Goal: Task Accomplishment & Management: Use online tool/utility

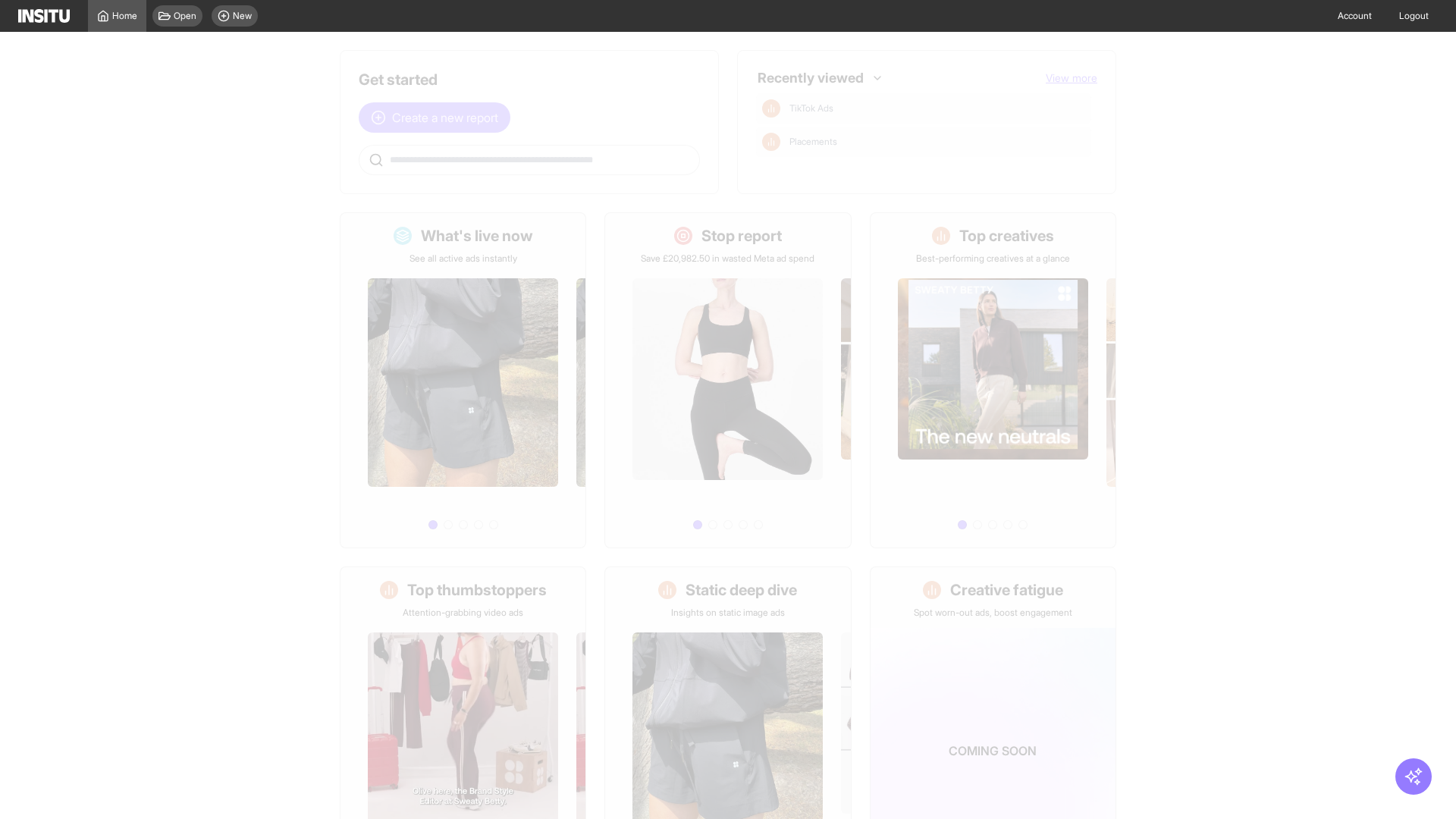
click at [439, 118] on span "Create a new report" at bounding box center [445, 118] width 106 height 18
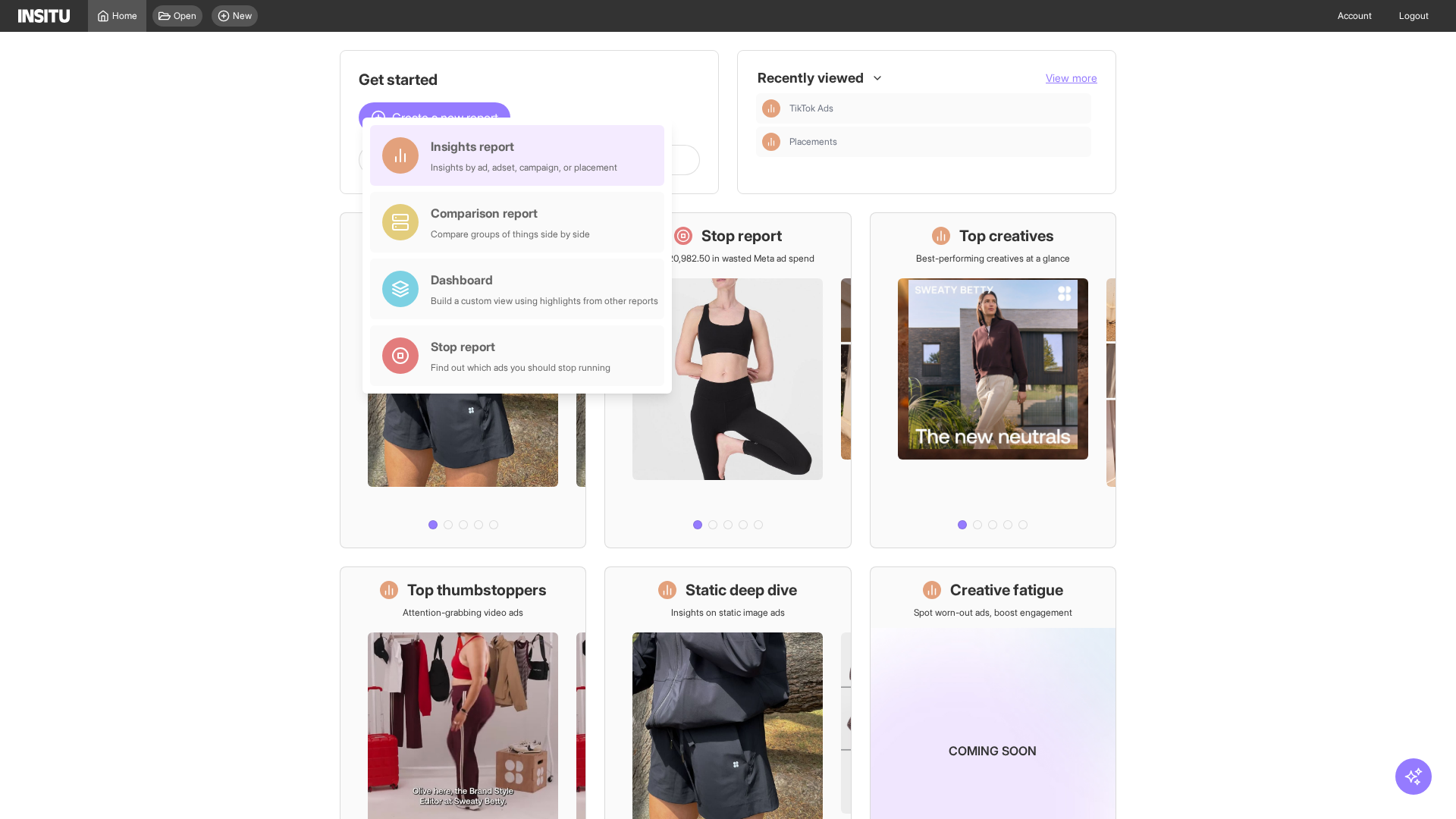
click at [521, 155] on div "Insights report Insights by ad, adset, campaign, or placement" at bounding box center [523, 156] width 186 height 37
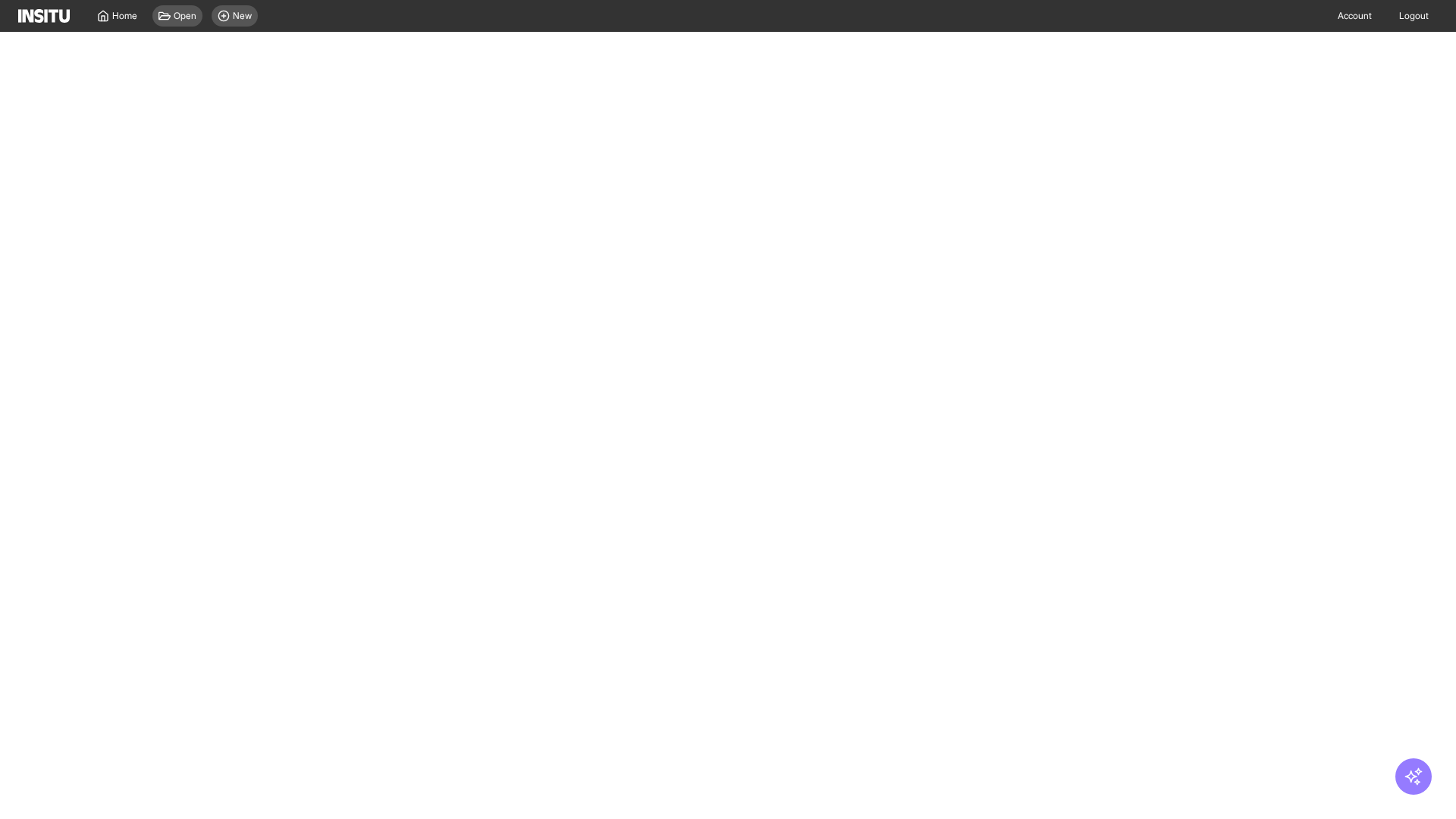
select select "**"
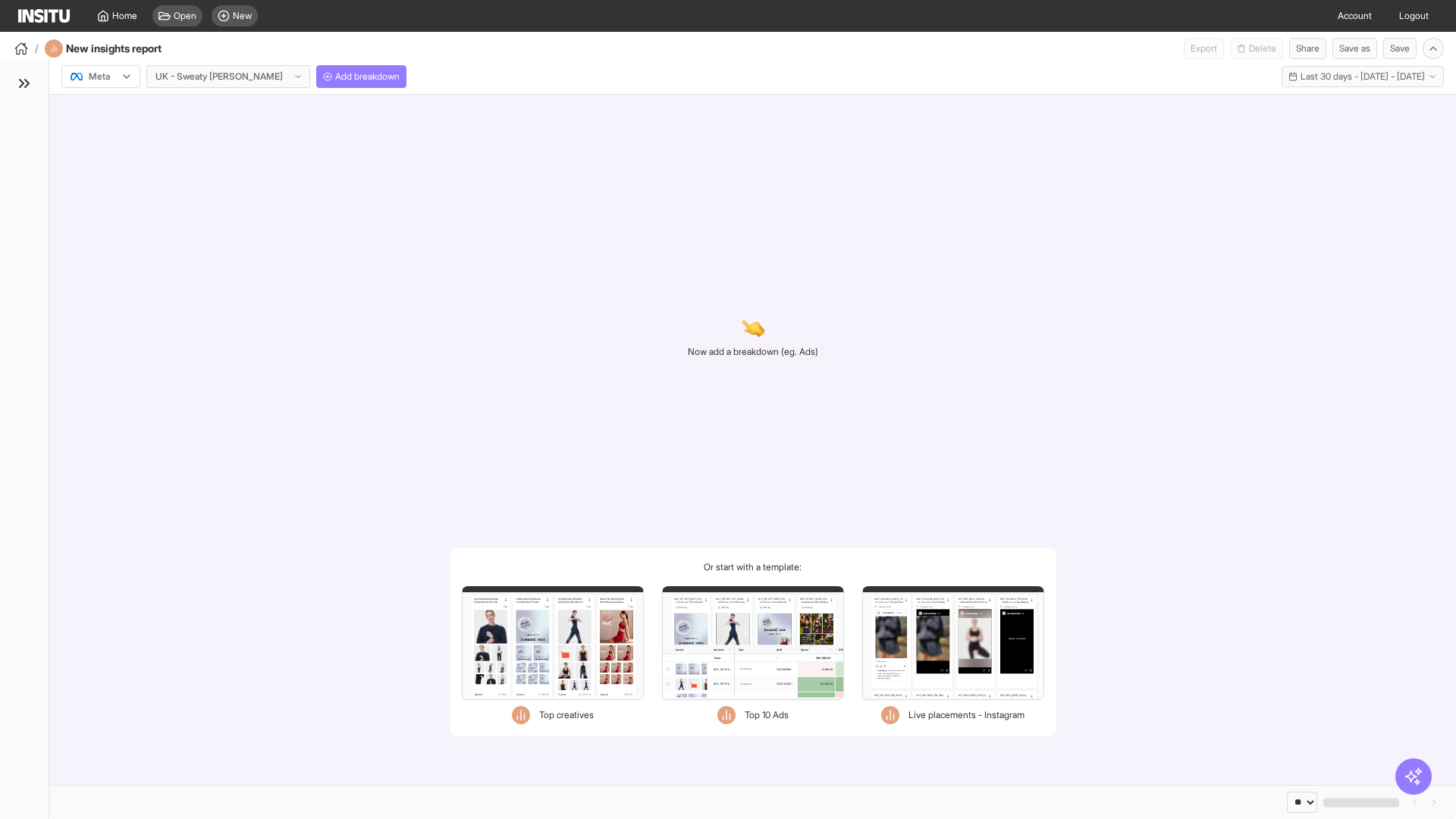
click at [101, 76] on div at bounding box center [90, 76] width 42 height 16
click at [100, 109] on span "Meta" at bounding box center [99, 109] width 20 height 14
click at [335, 76] on span "Add breakdown" at bounding box center [367, 76] width 64 height 12
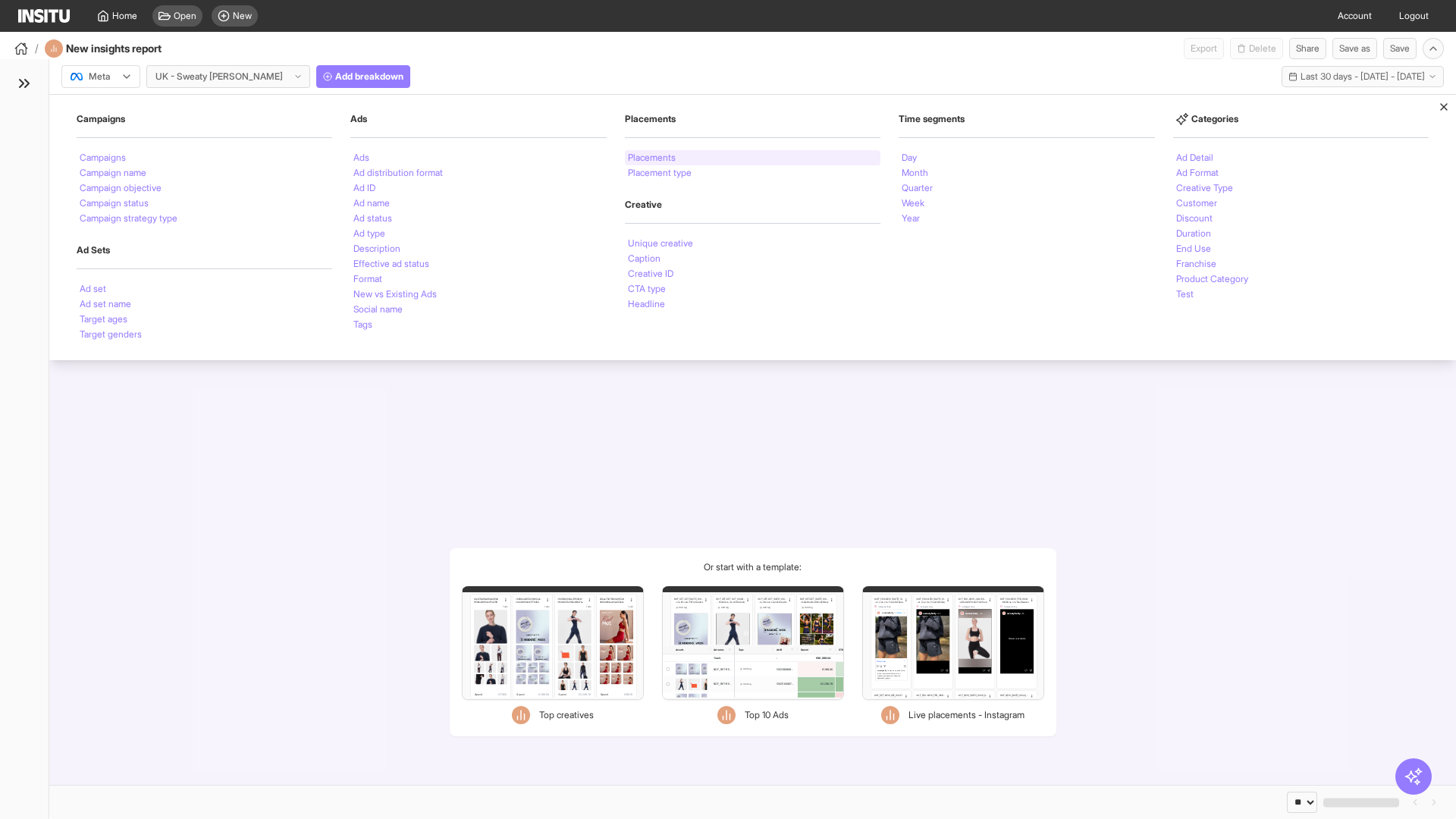
click at [653, 158] on li "Placements" at bounding box center [652, 158] width 48 height 9
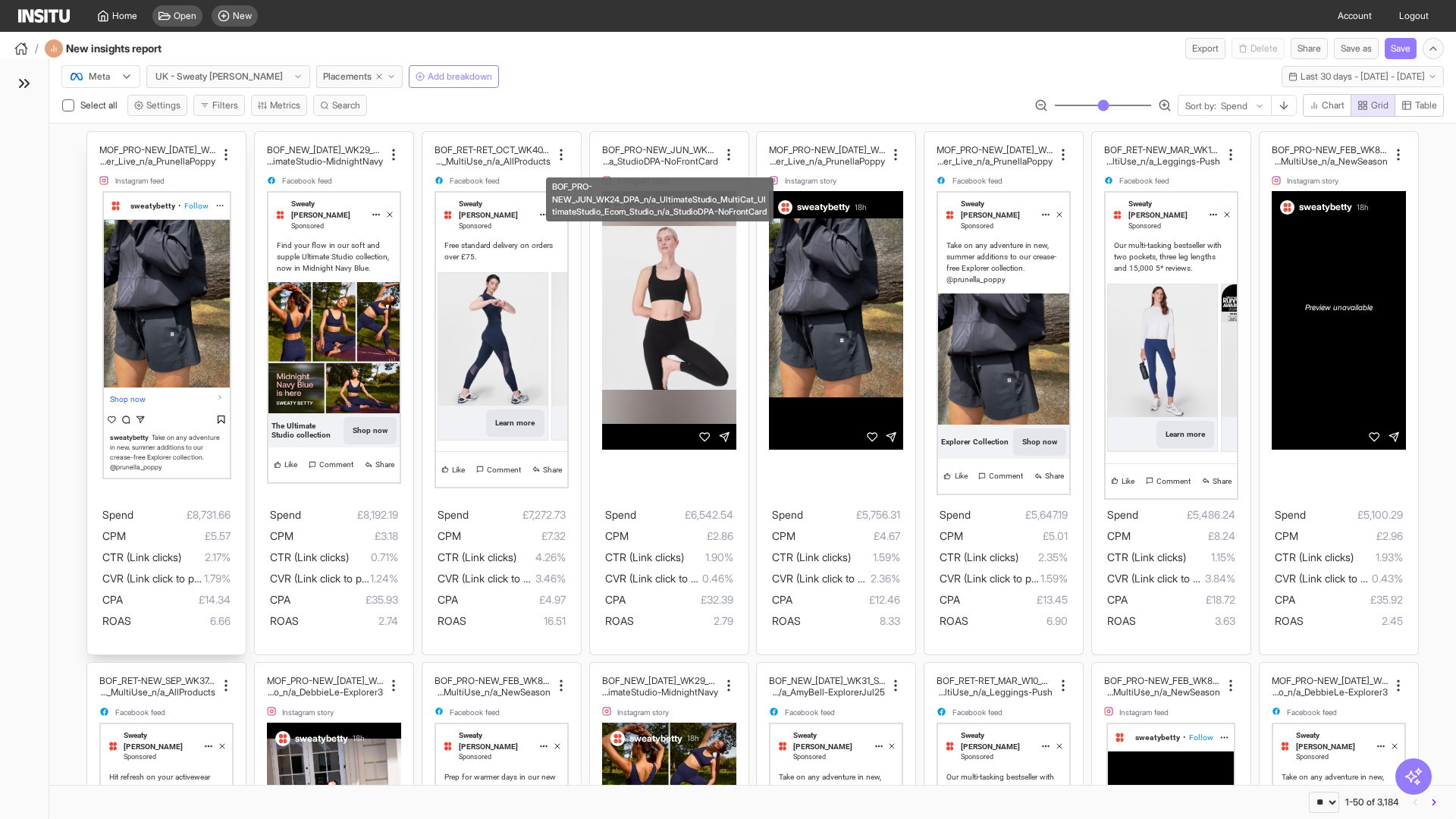
click at [95, 139] on div "MOF_PRO-NEW_[DATE]_WK30_Static_n/a_FullPrice_Multi Cat_Explorer_Influencer_Live…" at bounding box center [166, 393] width 159 height 522
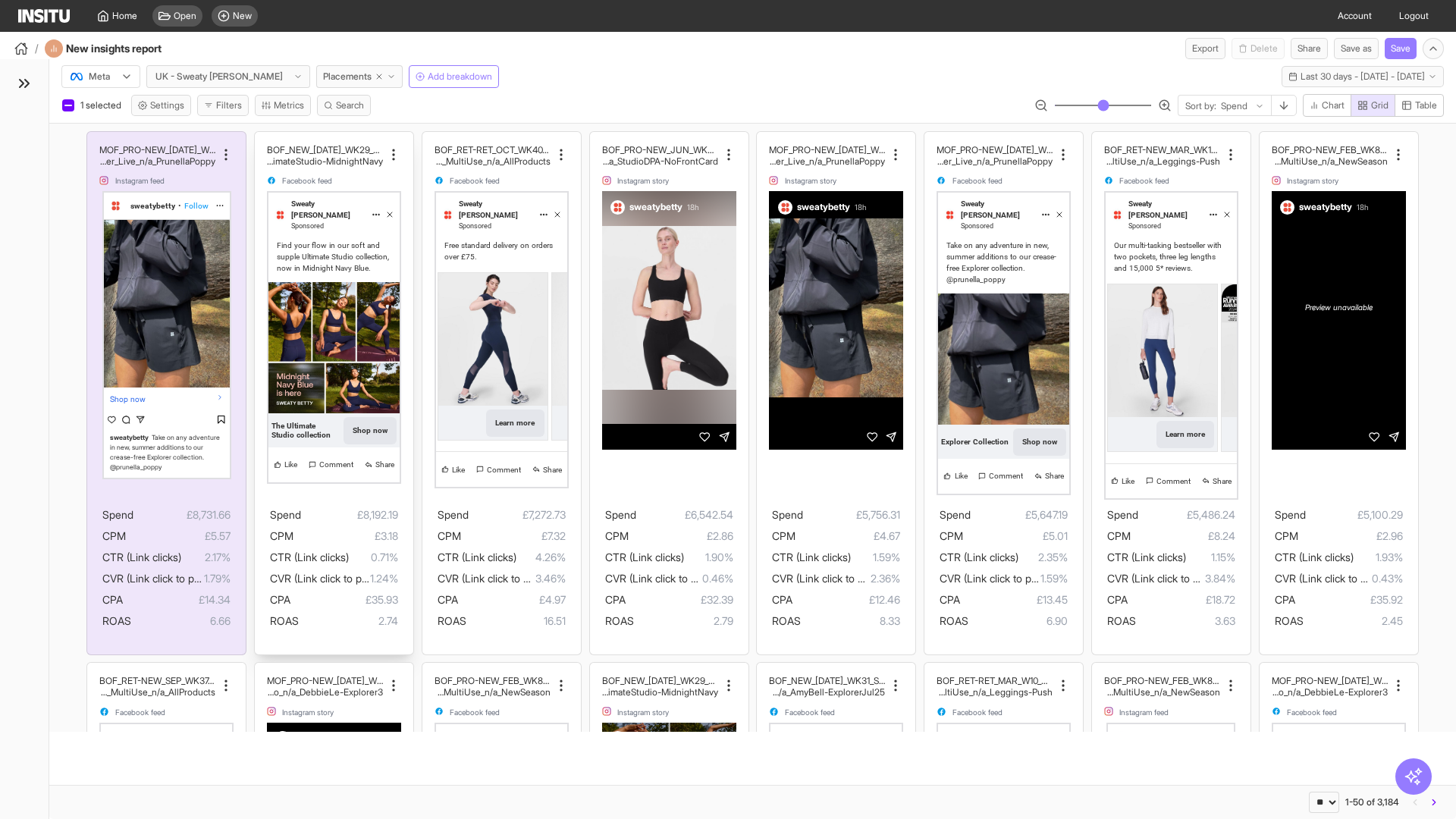
click at [262, 139] on div "BOF_NEW_[DATE]_WK29_Static_n/a_FullPrice_MultiCat_UltimateS tudio_Secondary_Mul…" at bounding box center [334, 393] width 159 height 522
click at [597, 139] on div "BOF_PRO-NEW_JUN_WK24_DPA_n/a_UltimateStudio_MultiCat_ UltimateStudio_Ecom_Studi…" at bounding box center [669, 393] width 159 height 522
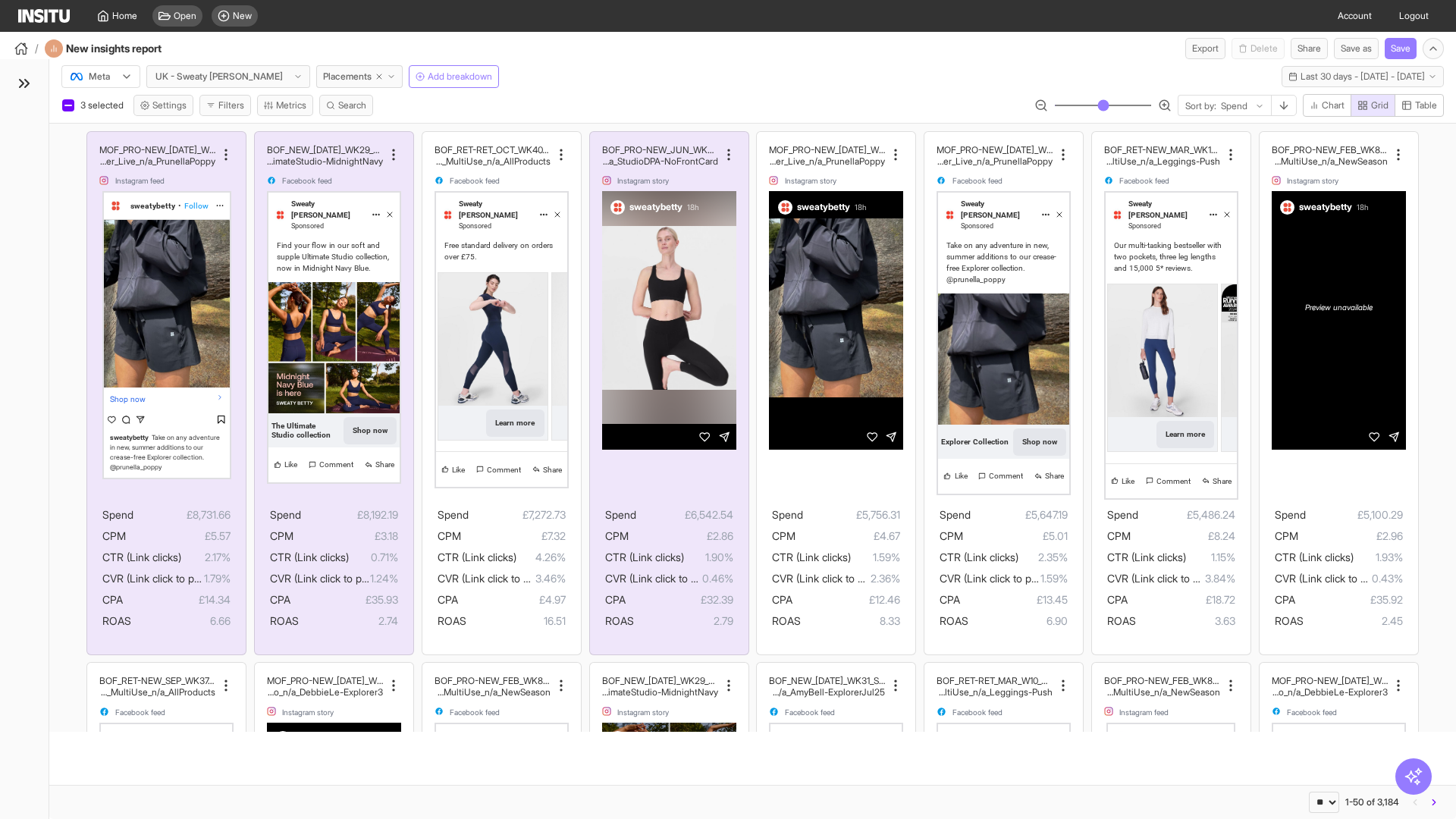
click at [673, 758] on span "Present" at bounding box center [681, 758] width 32 height 12
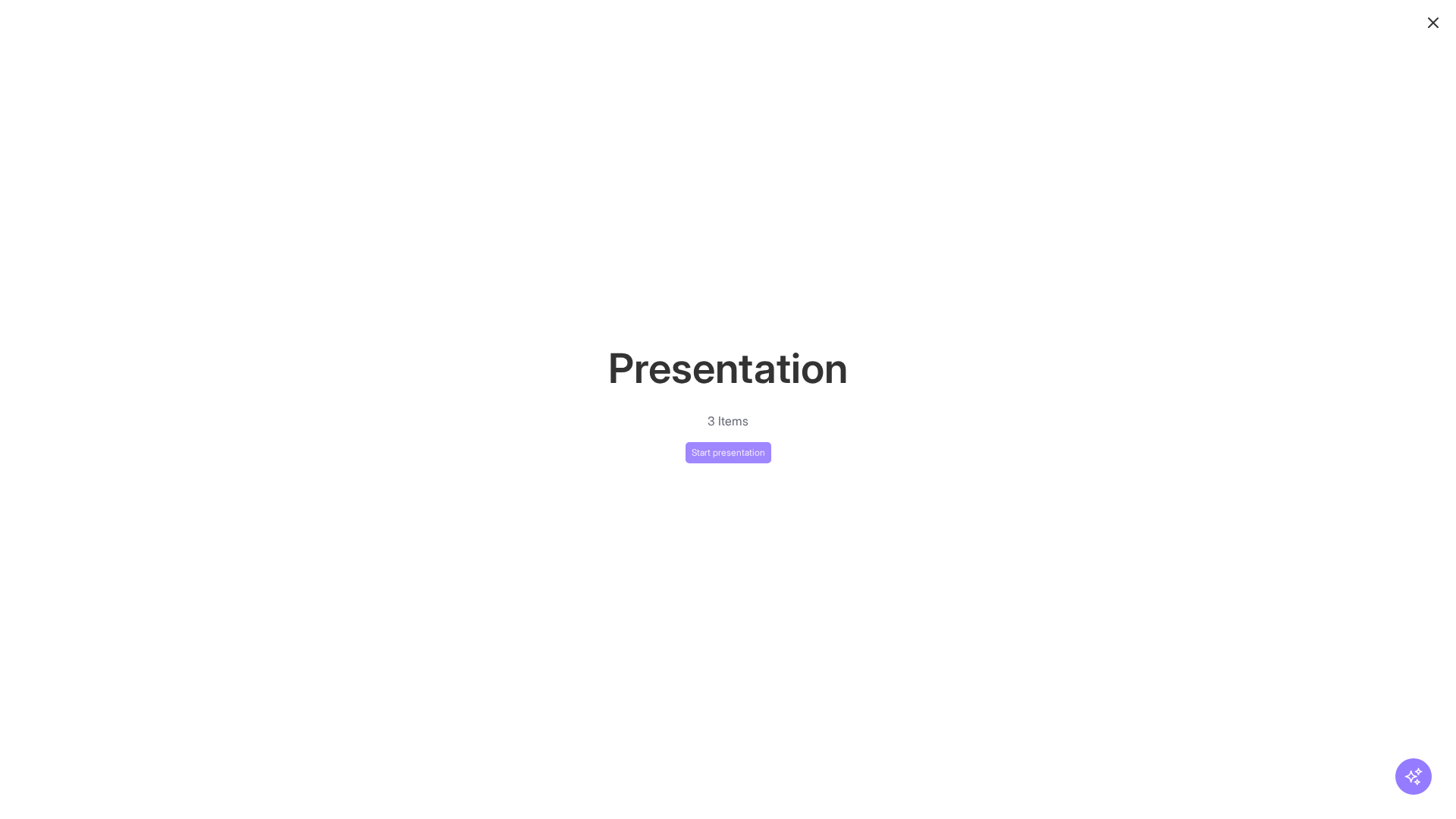
click at [728, 452] on button "Start presentation" at bounding box center [728, 453] width 85 height 21
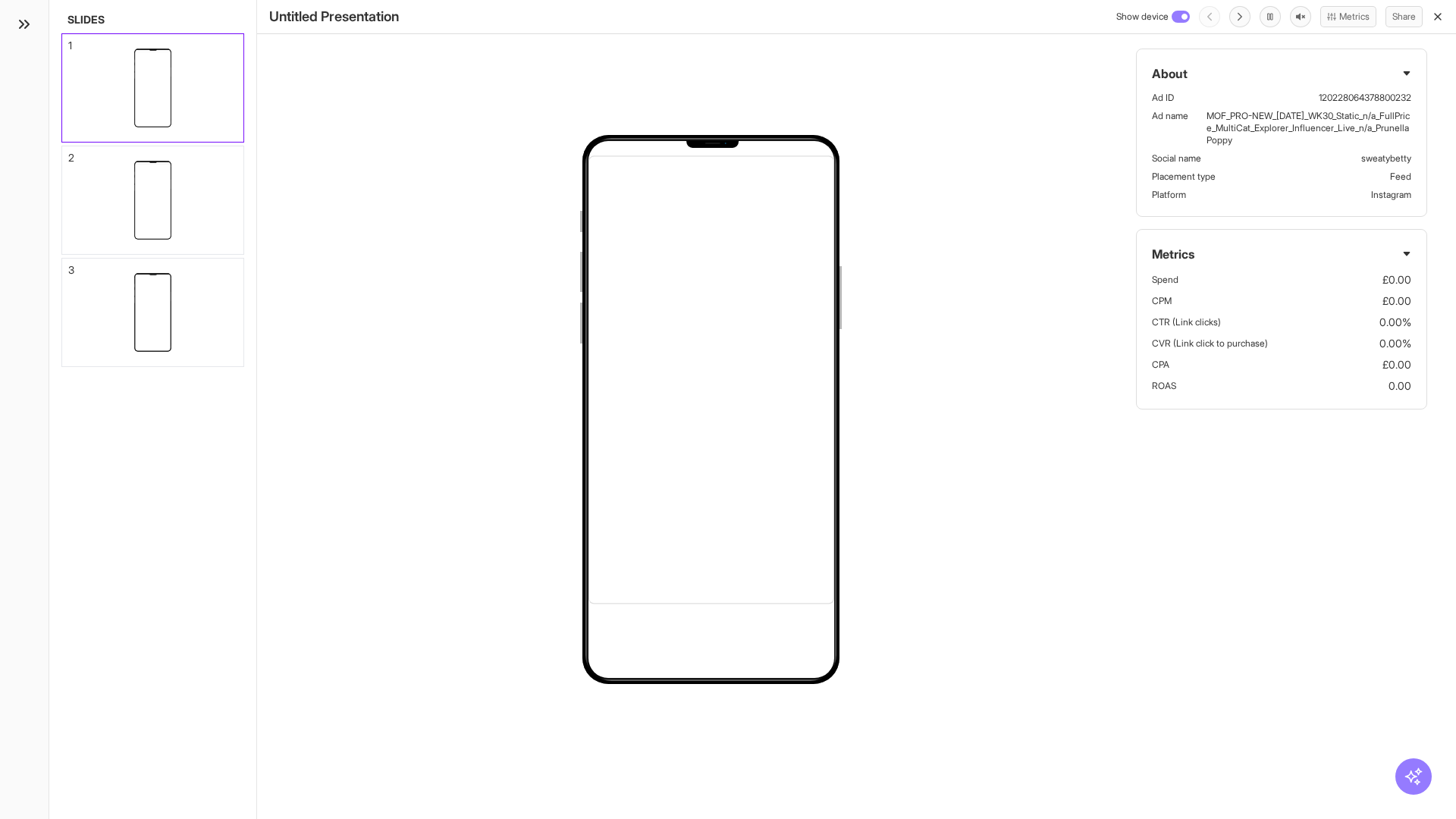
click at [69, 41] on div "1" at bounding box center [70, 46] width 4 height 11
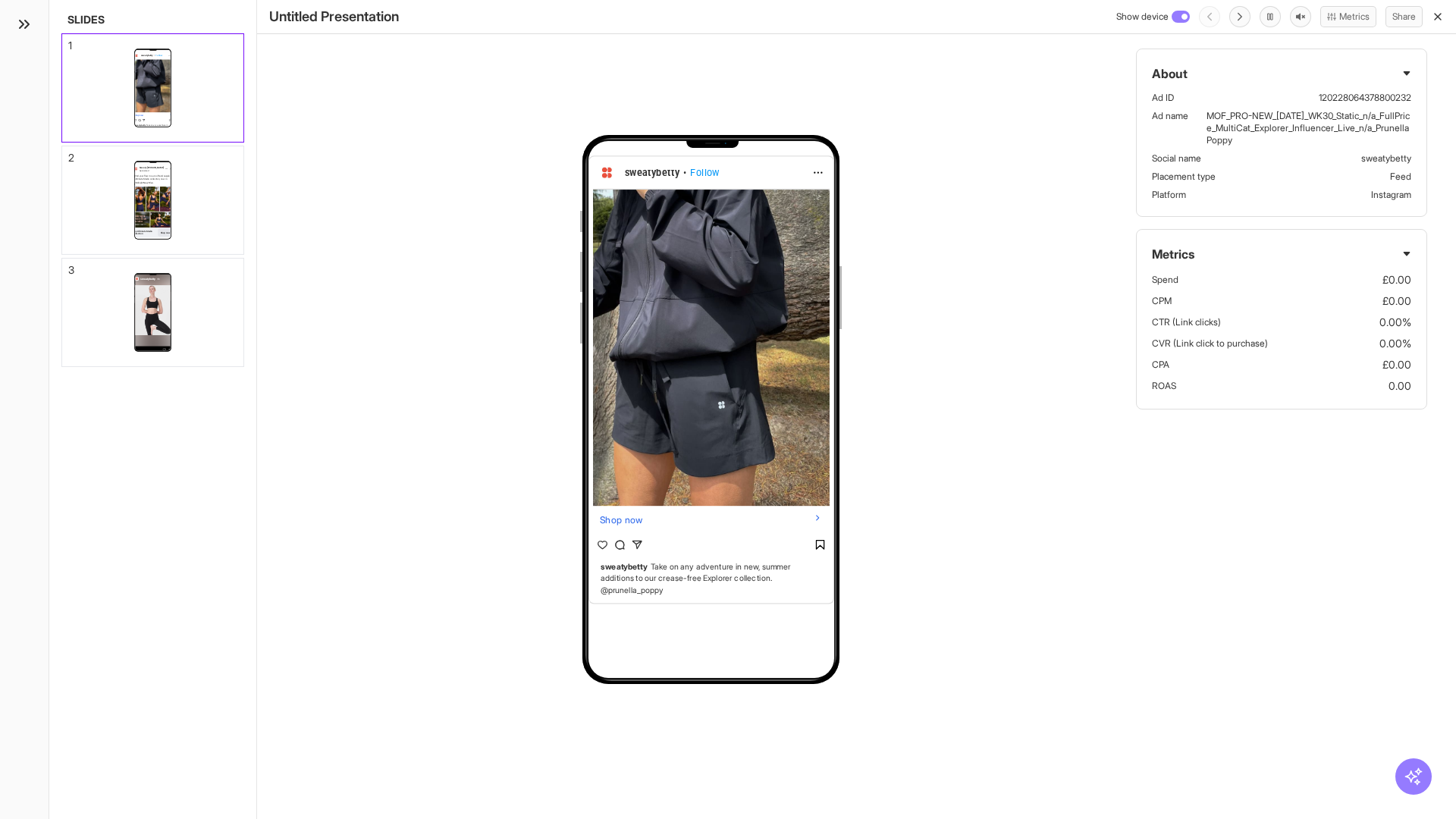
click at [69, 153] on div "2" at bounding box center [71, 158] width 6 height 11
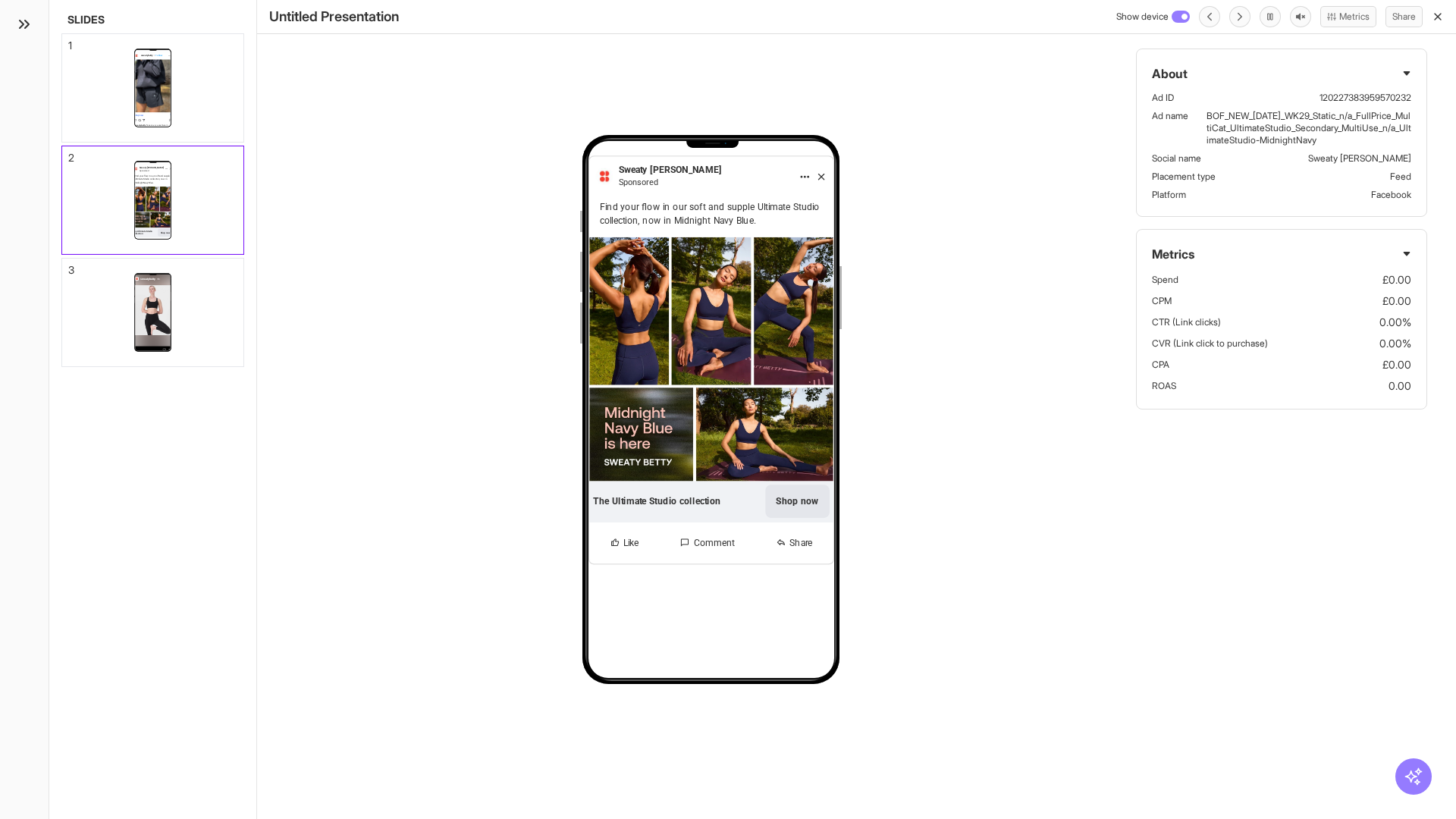
click at [69, 265] on div "3" at bounding box center [71, 270] width 6 height 11
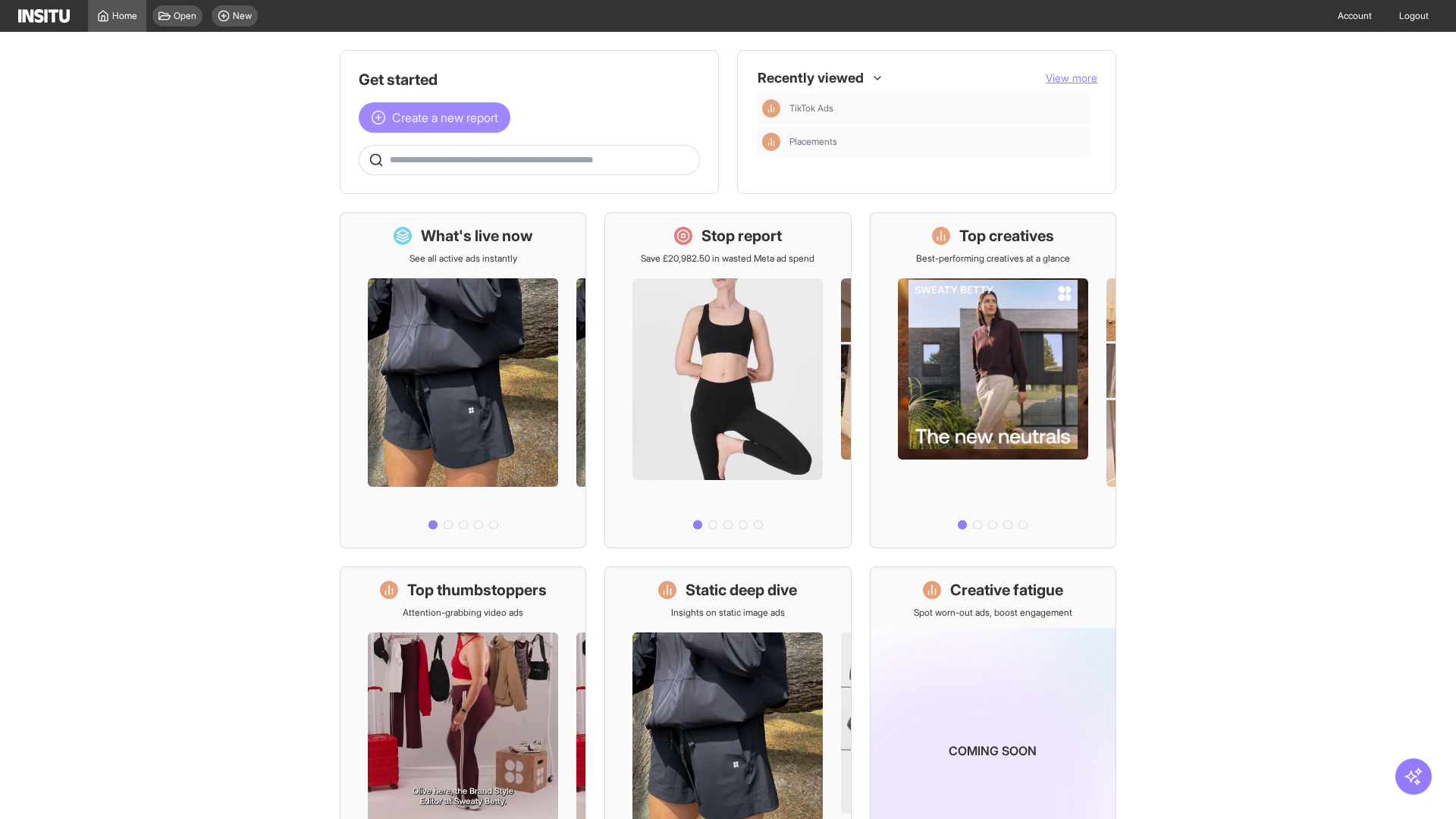
click at [439, 118] on span "Create a new report" at bounding box center [445, 118] width 106 height 18
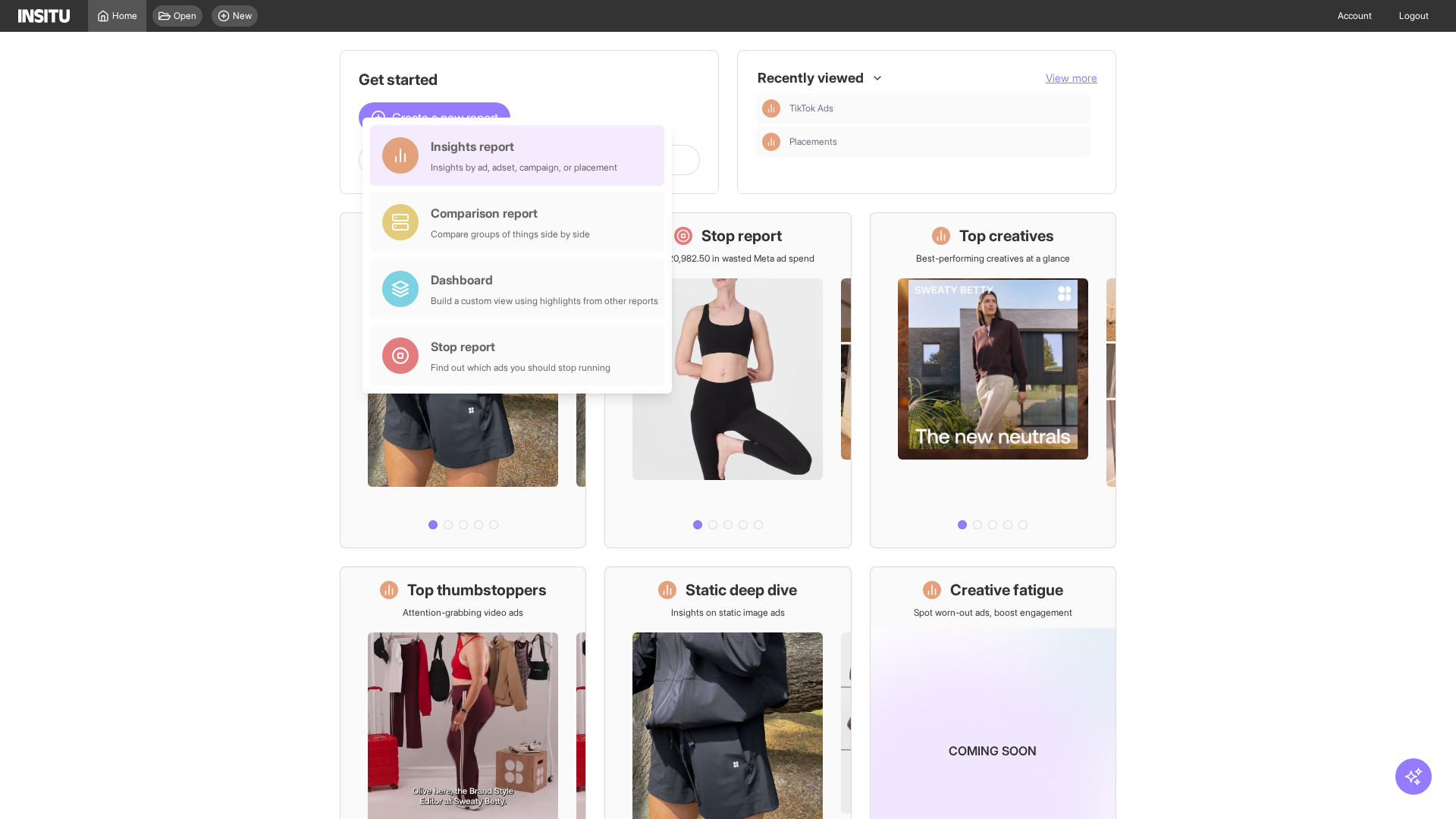
click at [521, 155] on div "Insights report Insights by ad, adset, campaign, or placement" at bounding box center [523, 156] width 186 height 37
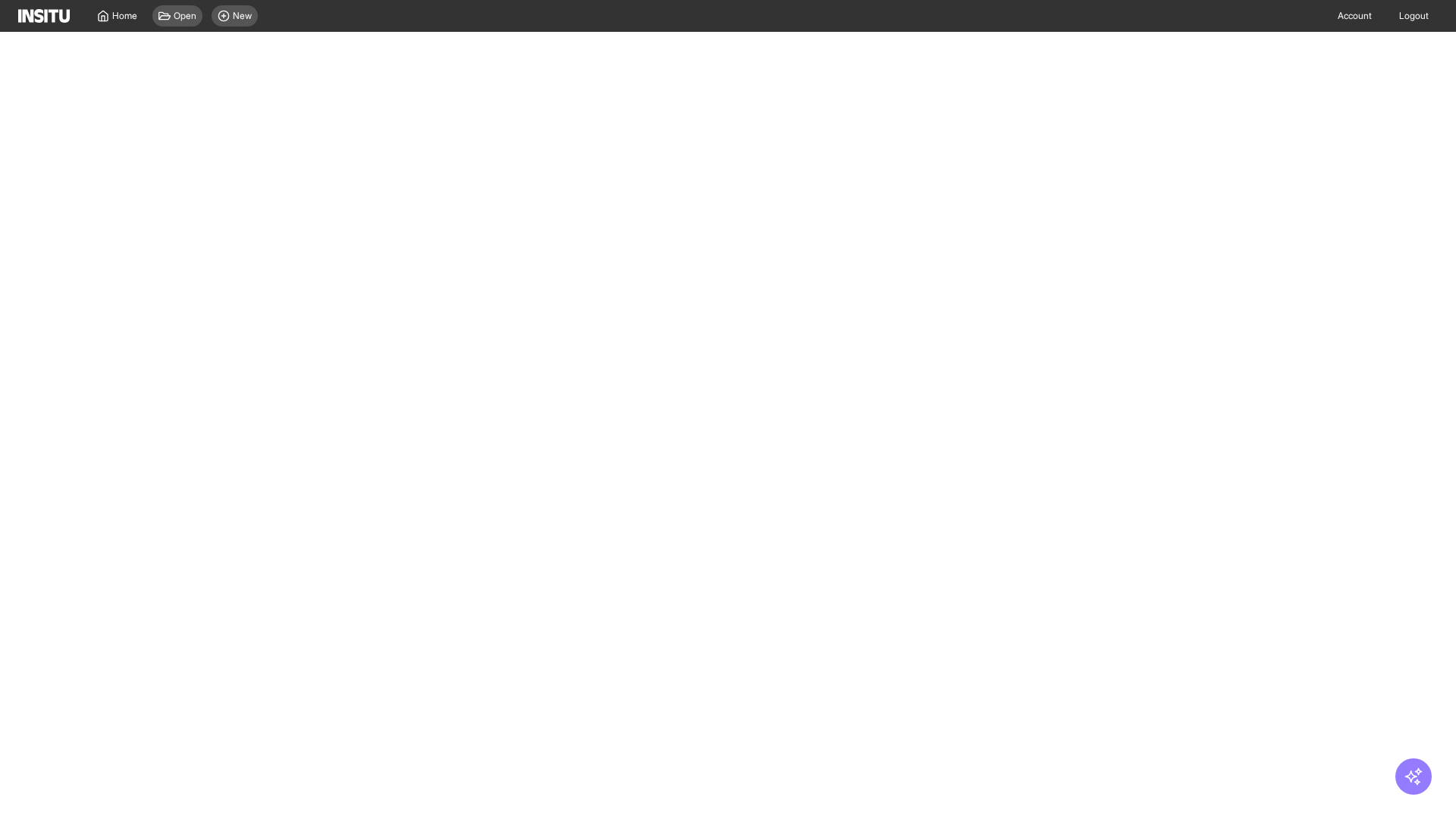
select select "**"
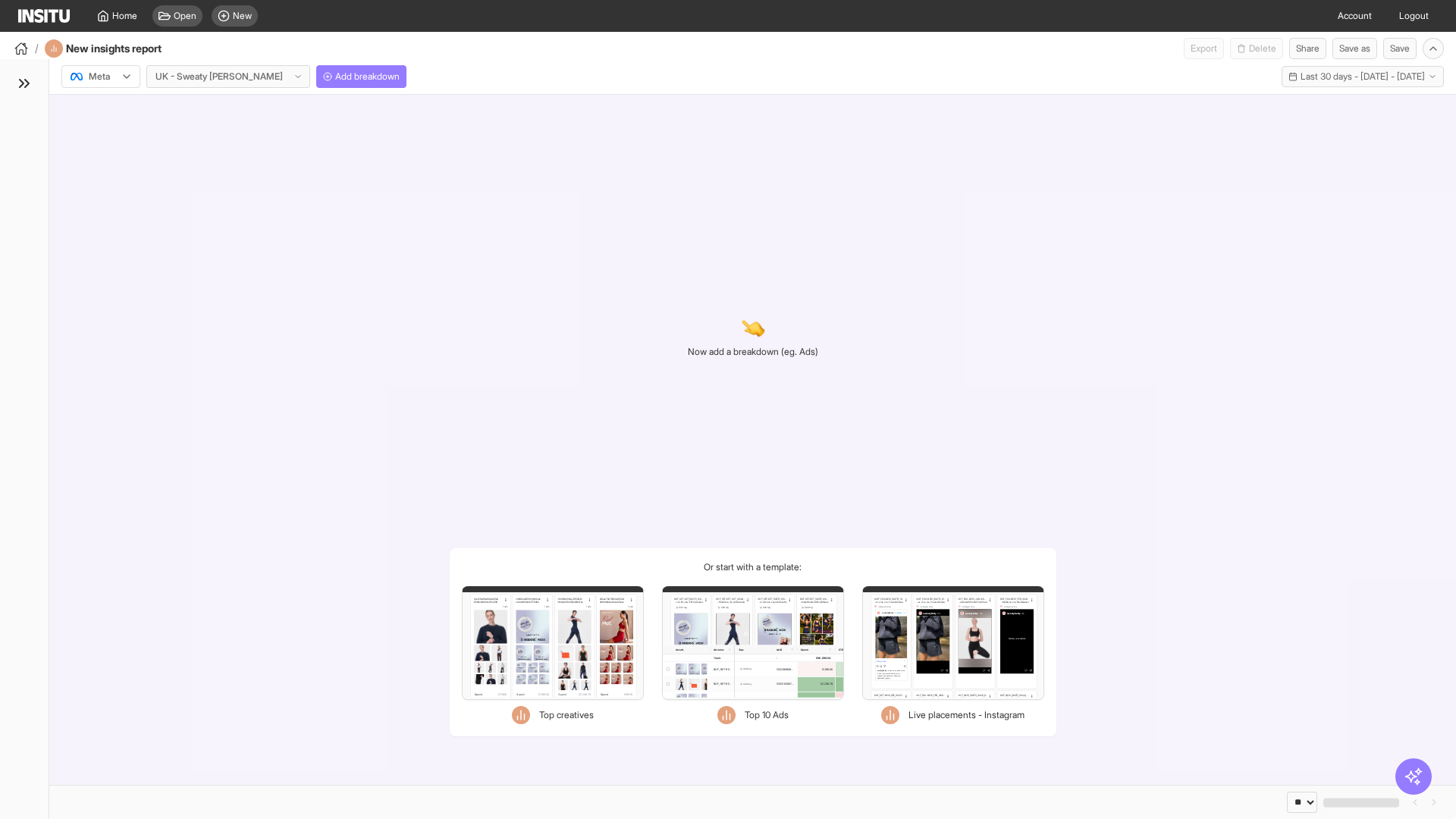
click at [101, 76] on div at bounding box center [90, 76] width 42 height 16
click at [100, 109] on span "Meta" at bounding box center [99, 109] width 20 height 14
click at [335, 76] on span "Add breakdown" at bounding box center [367, 76] width 64 height 12
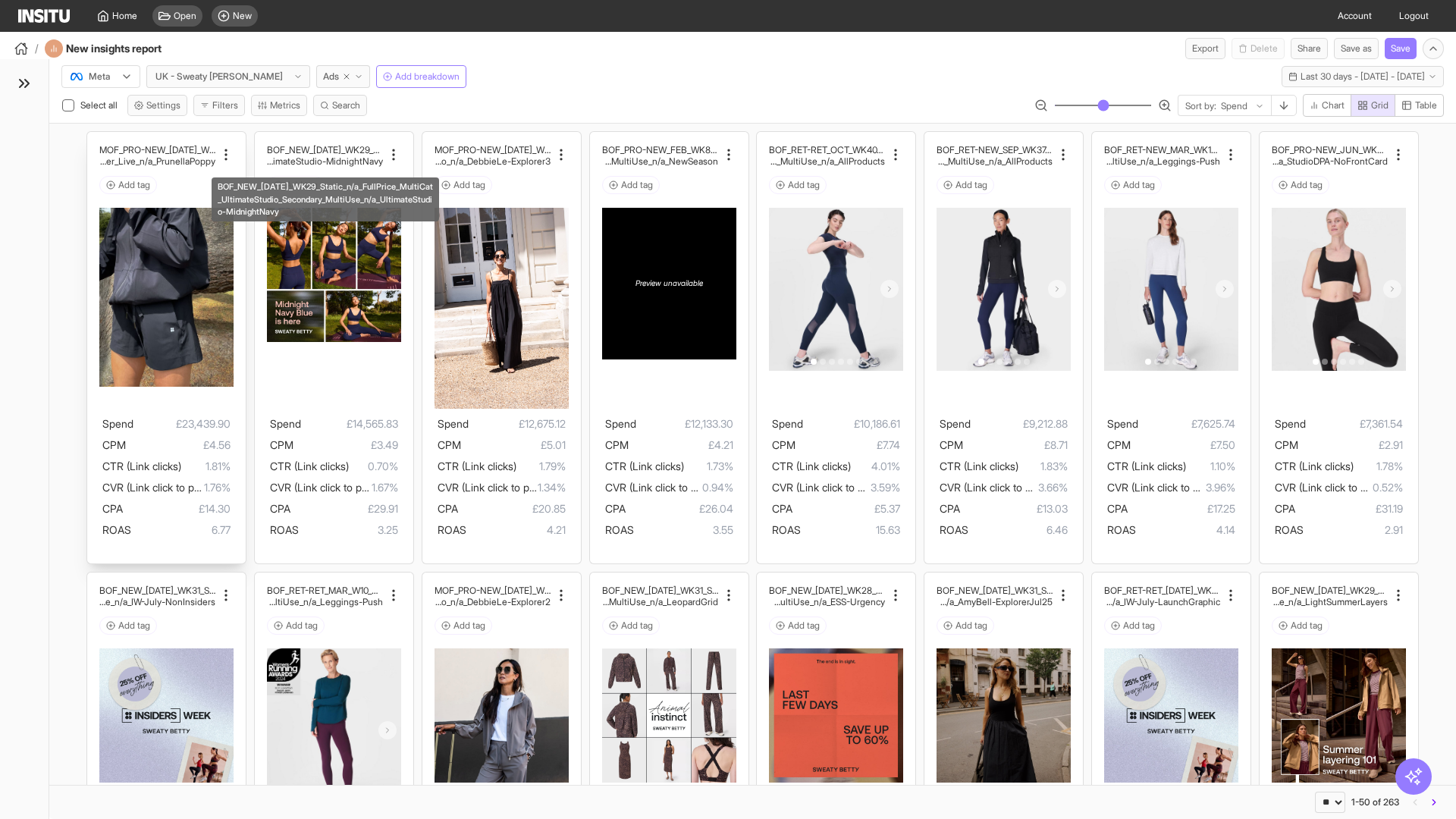
click at [95, 139] on div "MOF_PRO-NEW_JUL_WK30_Static_n/a_FullPrice_Multi Cat_Explorer_Influencer_Live_n/…" at bounding box center [166, 348] width 159 height 432
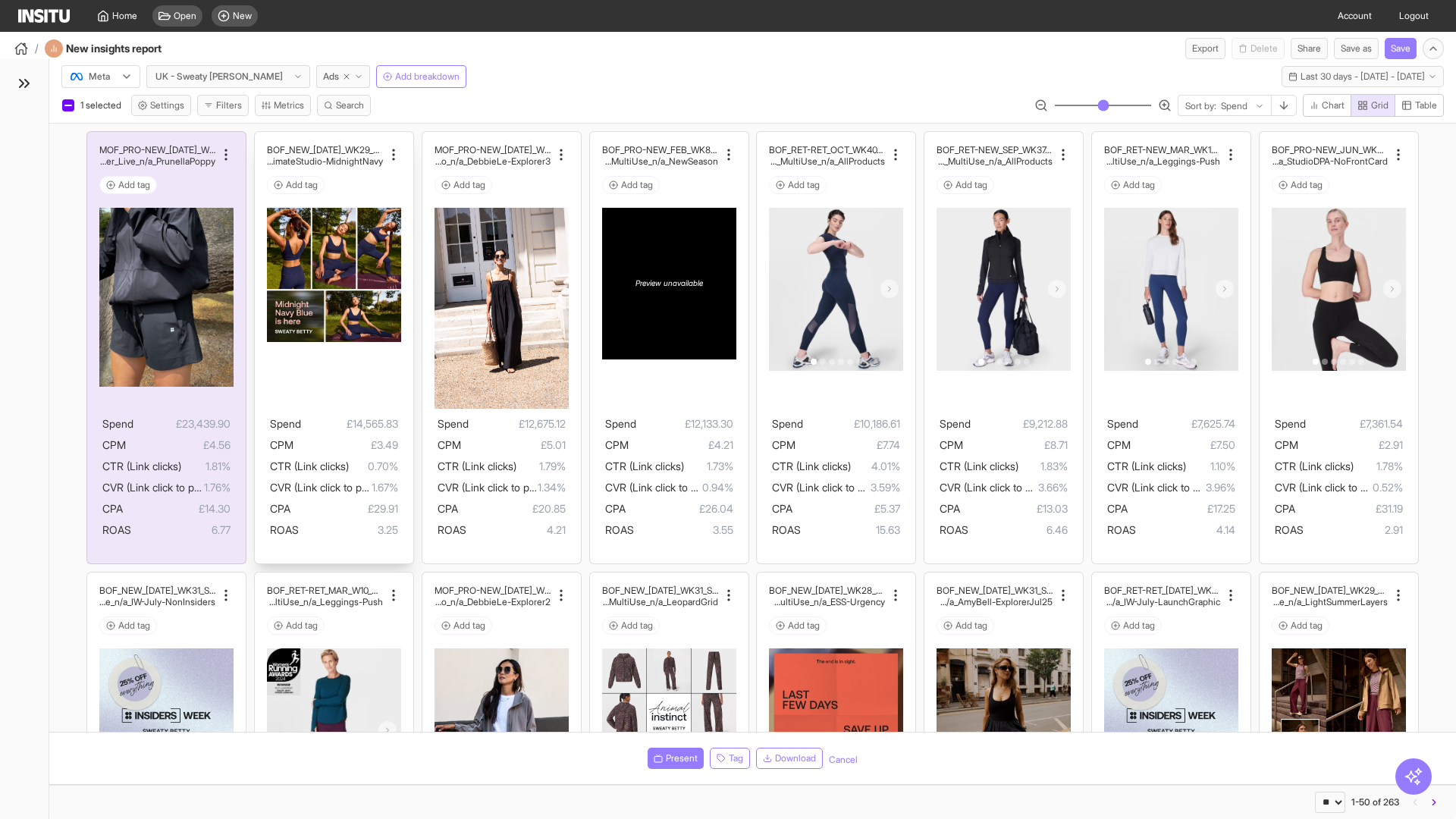
click at [262, 139] on div "BOF_NEW_JUL_WK29_Static_n/a_FullPrice_MultiCat_UltimateS tudio_Secondary_MultiU…" at bounding box center [334, 348] width 159 height 432
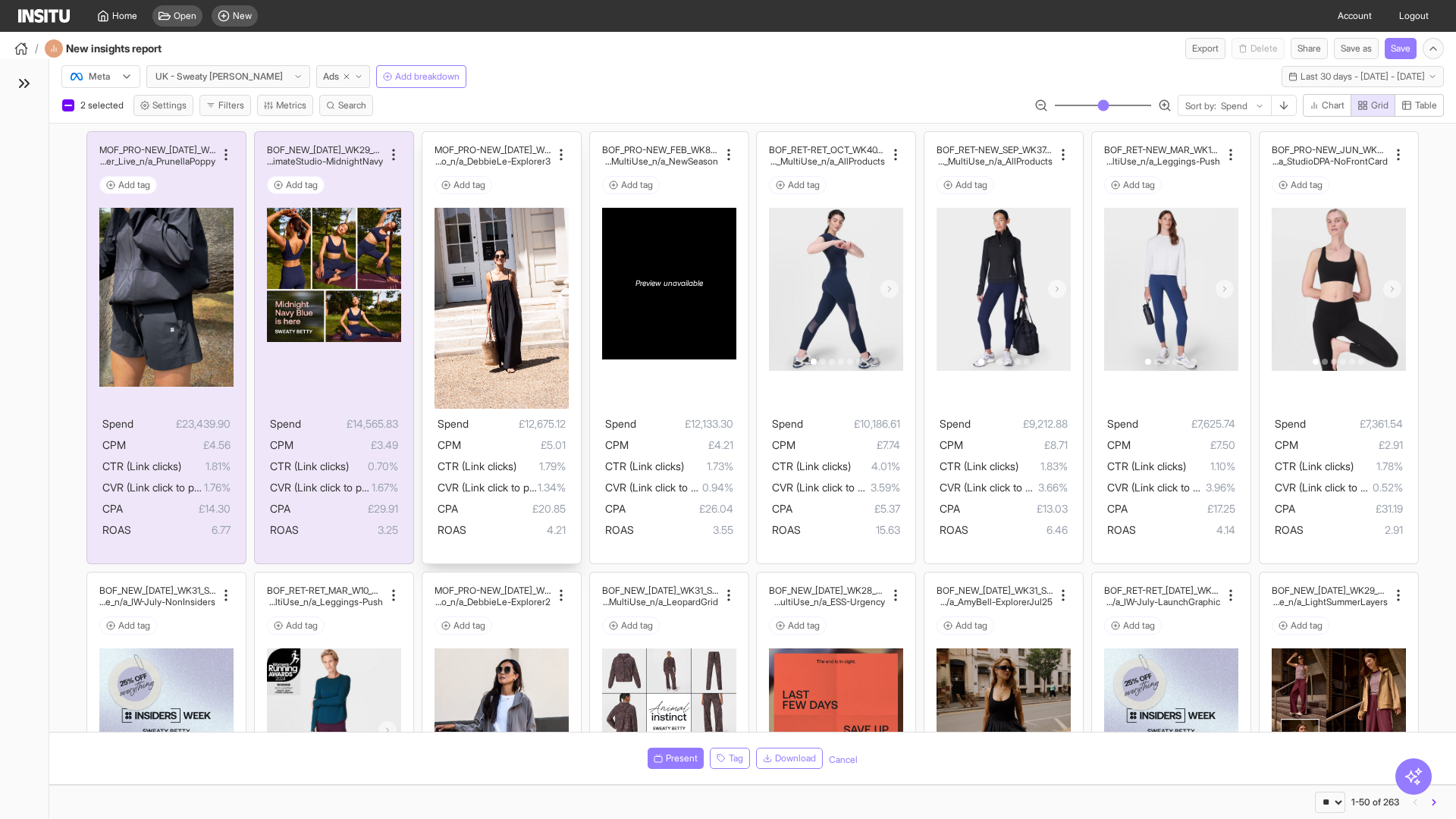
click at [430, 139] on div "MOF_PRO-NEW_JUL_WK29_Static_n/a_FullPrice_MultiCat_Ul timateStudio_Influencer_S…" at bounding box center [501, 348] width 159 height 432
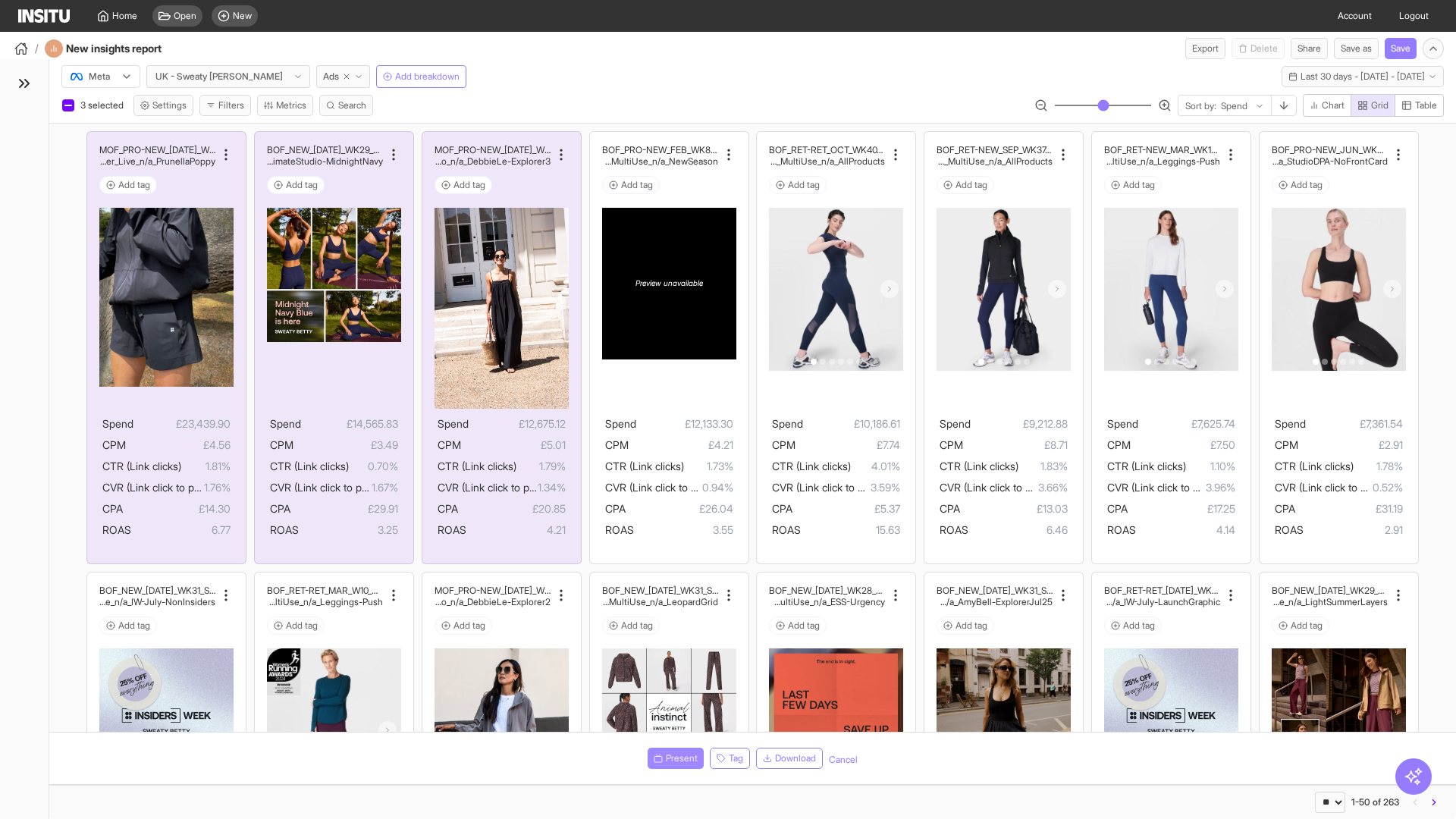
click at [673, 758] on span "Present" at bounding box center [681, 758] width 32 height 12
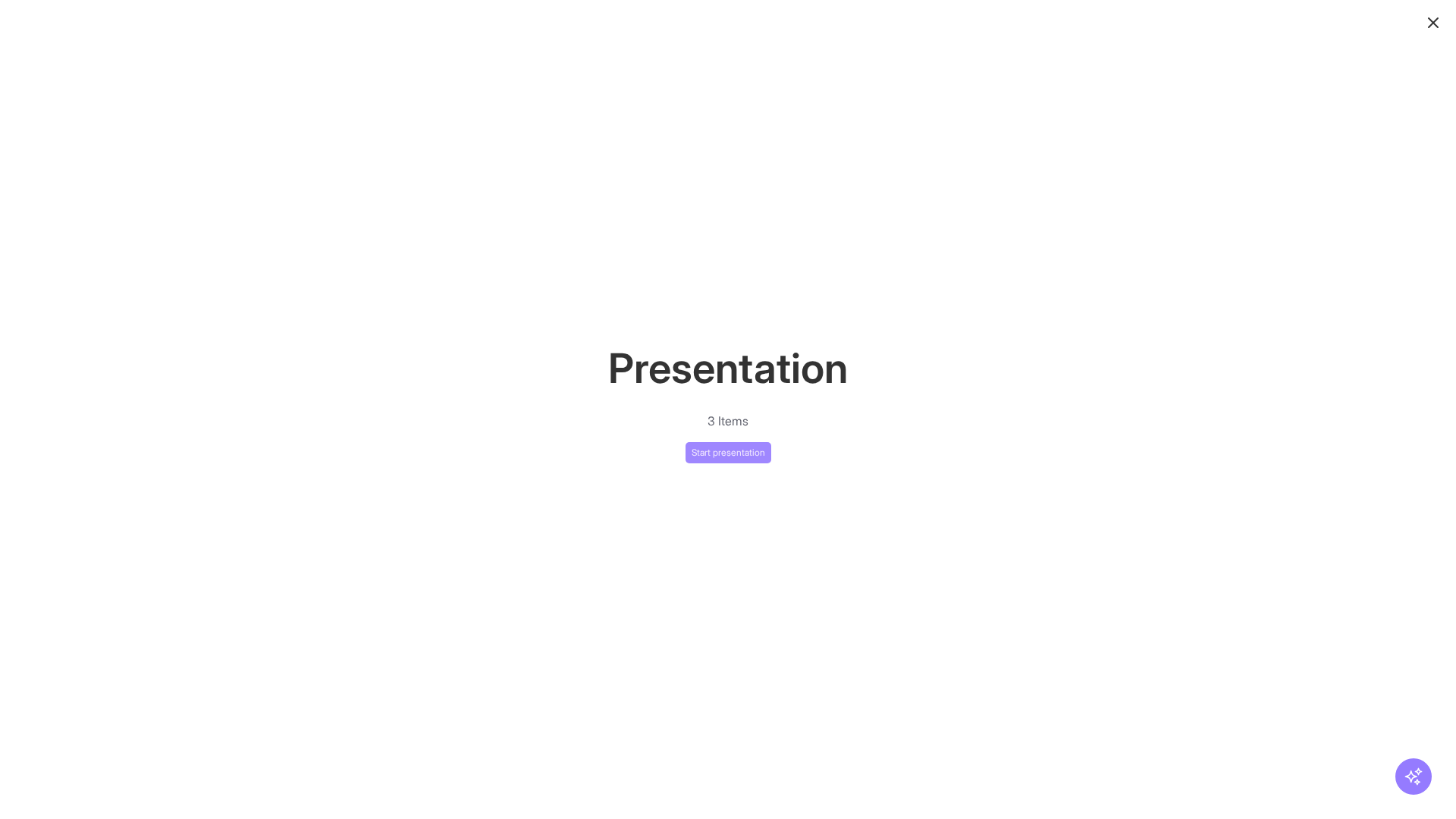
click at [728, 452] on button "Start presentation" at bounding box center [728, 453] width 85 height 21
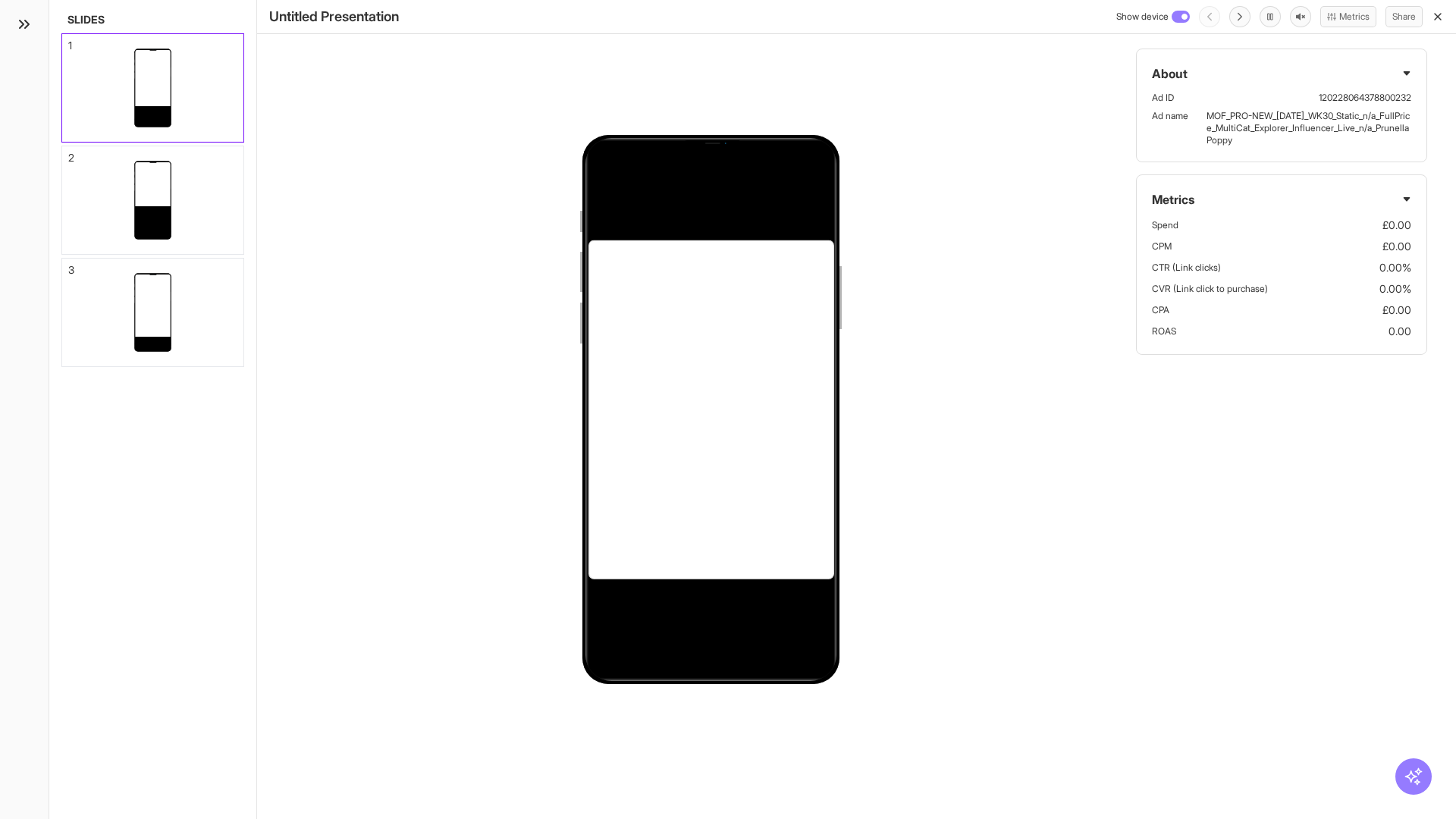
click at [69, 41] on div "1" at bounding box center [70, 46] width 4 height 11
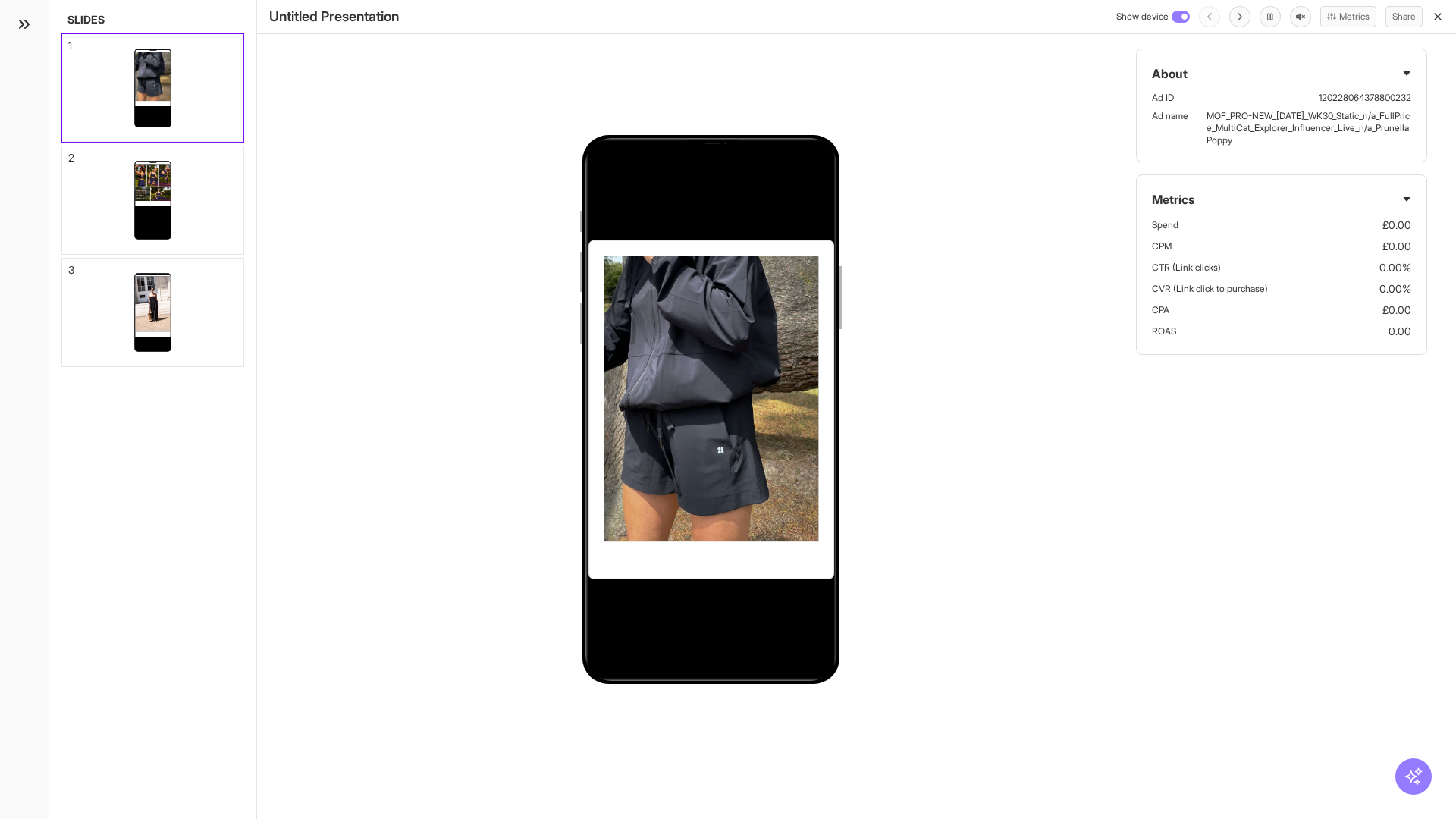
click at [69, 153] on div "2" at bounding box center [71, 158] width 6 height 11
click at [69, 265] on div "3" at bounding box center [71, 270] width 6 height 11
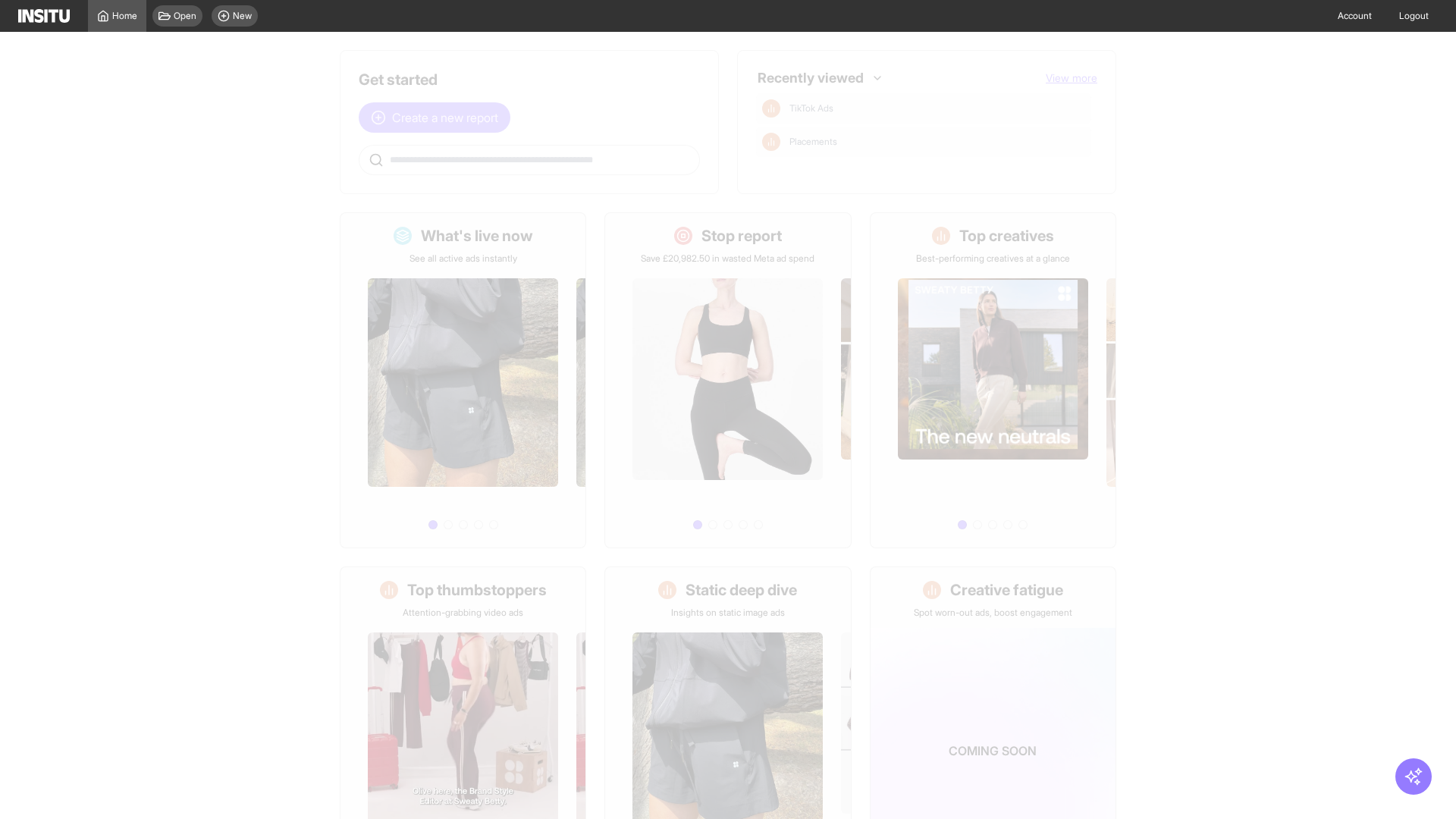
click at [439, 118] on span "Create a new report" at bounding box center [445, 118] width 106 height 18
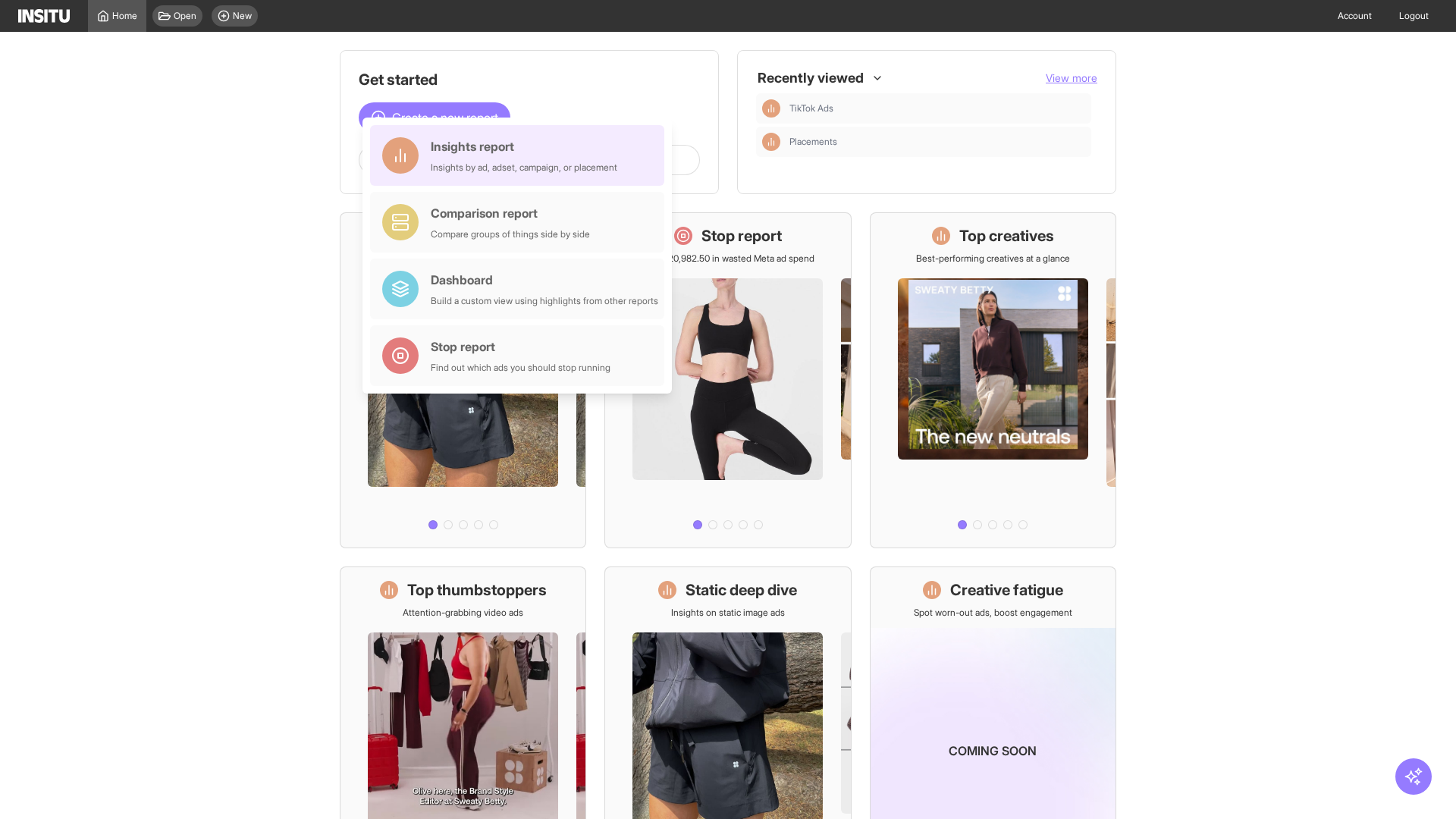
click at [521, 155] on div "Insights report Insights by ad, adset, campaign, or placement" at bounding box center [523, 156] width 186 height 37
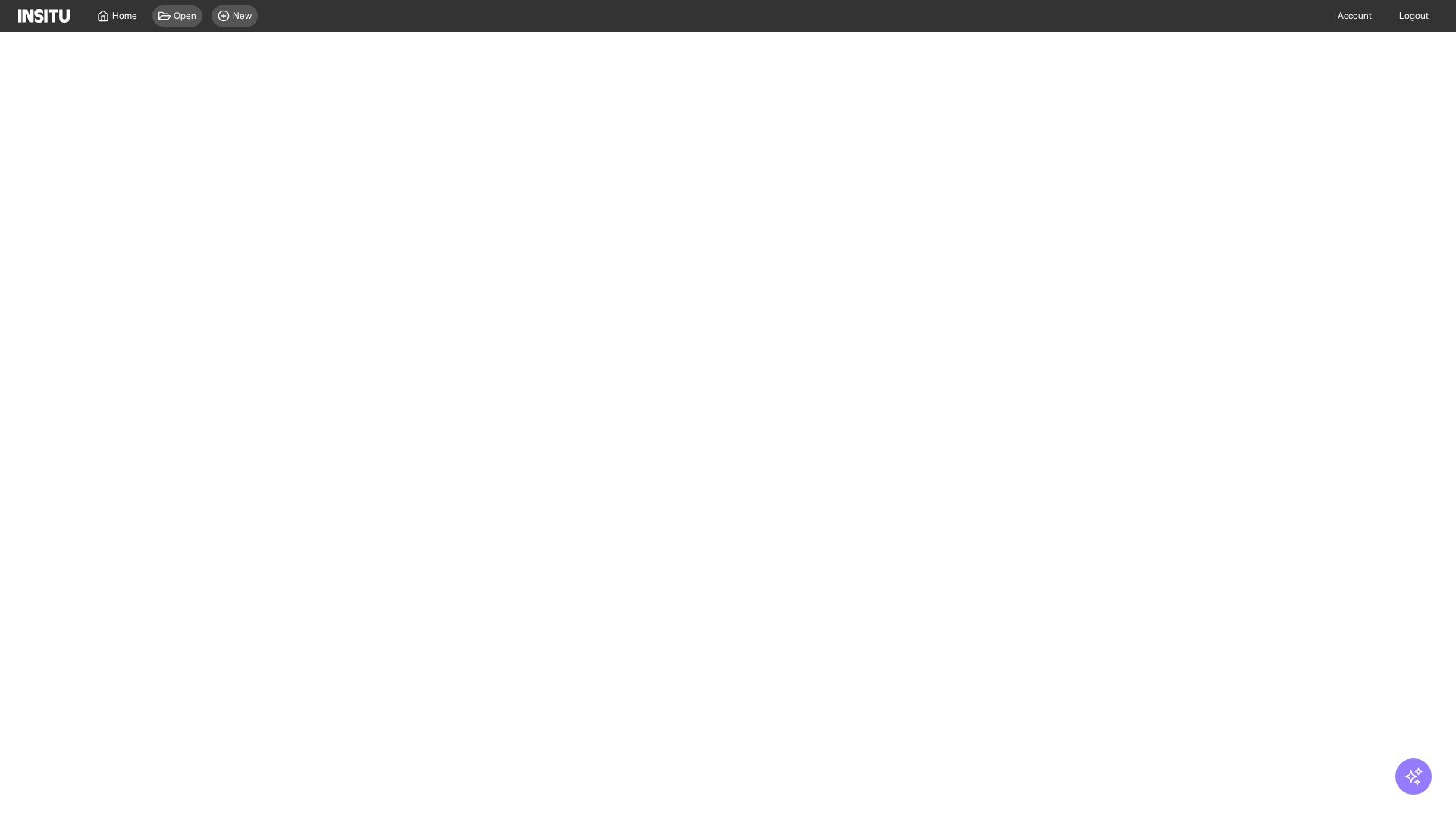
select select "**"
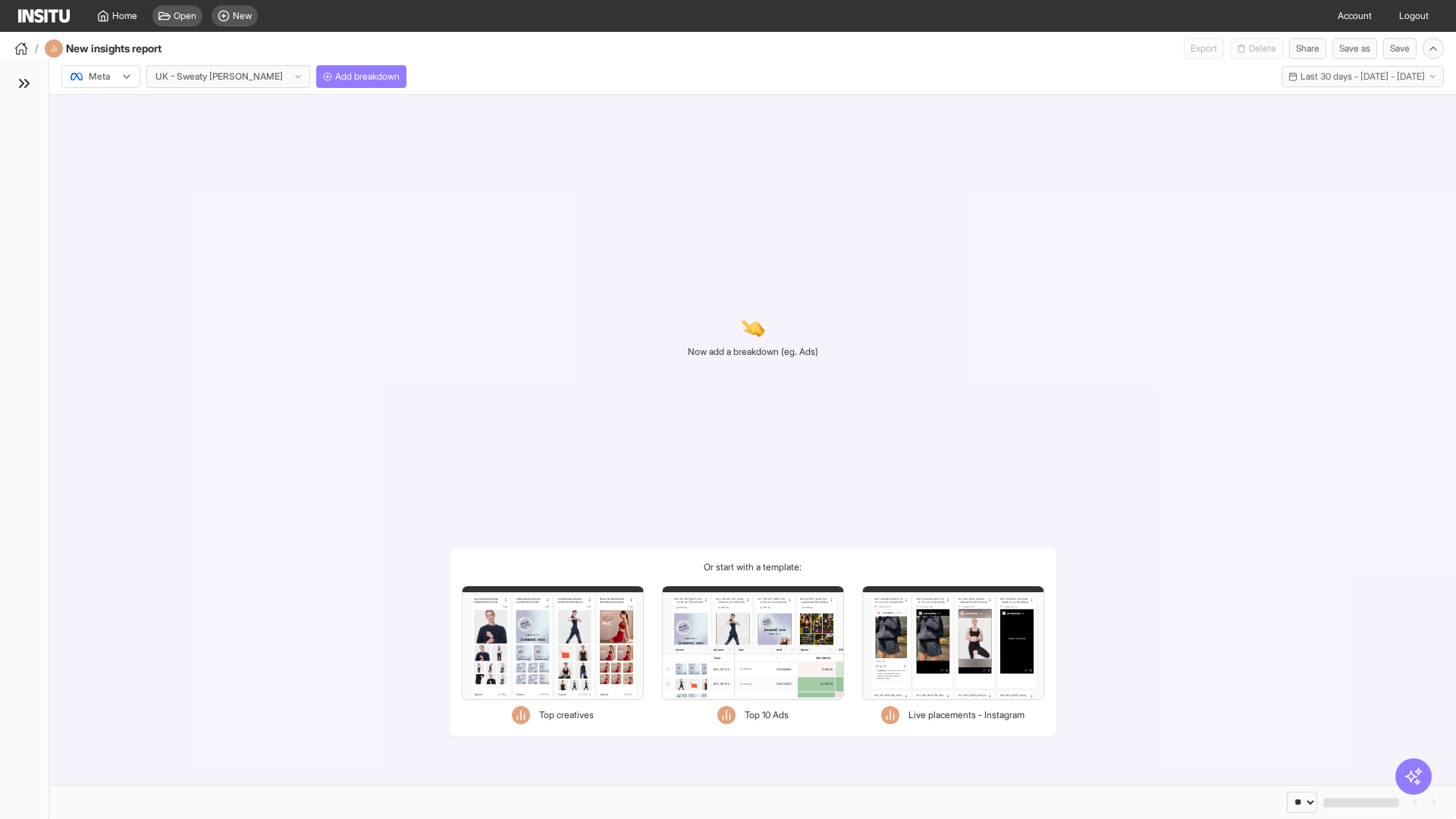
click at [101, 76] on div at bounding box center [90, 76] width 42 height 16
click at [335, 76] on span "Add breakdown" at bounding box center [367, 76] width 64 height 12
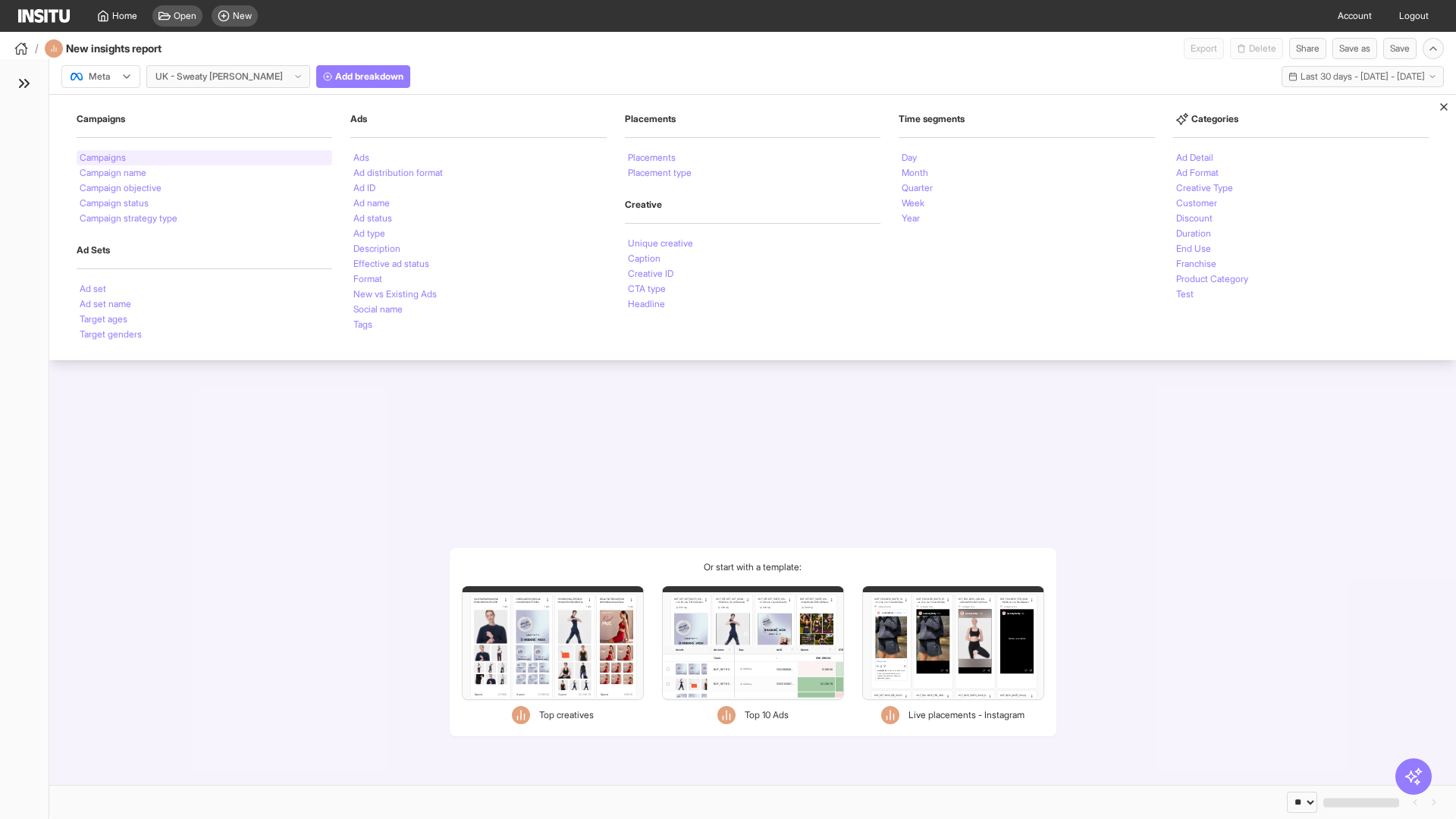
click at [104, 158] on li "Campaigns" at bounding box center [103, 158] width 46 height 9
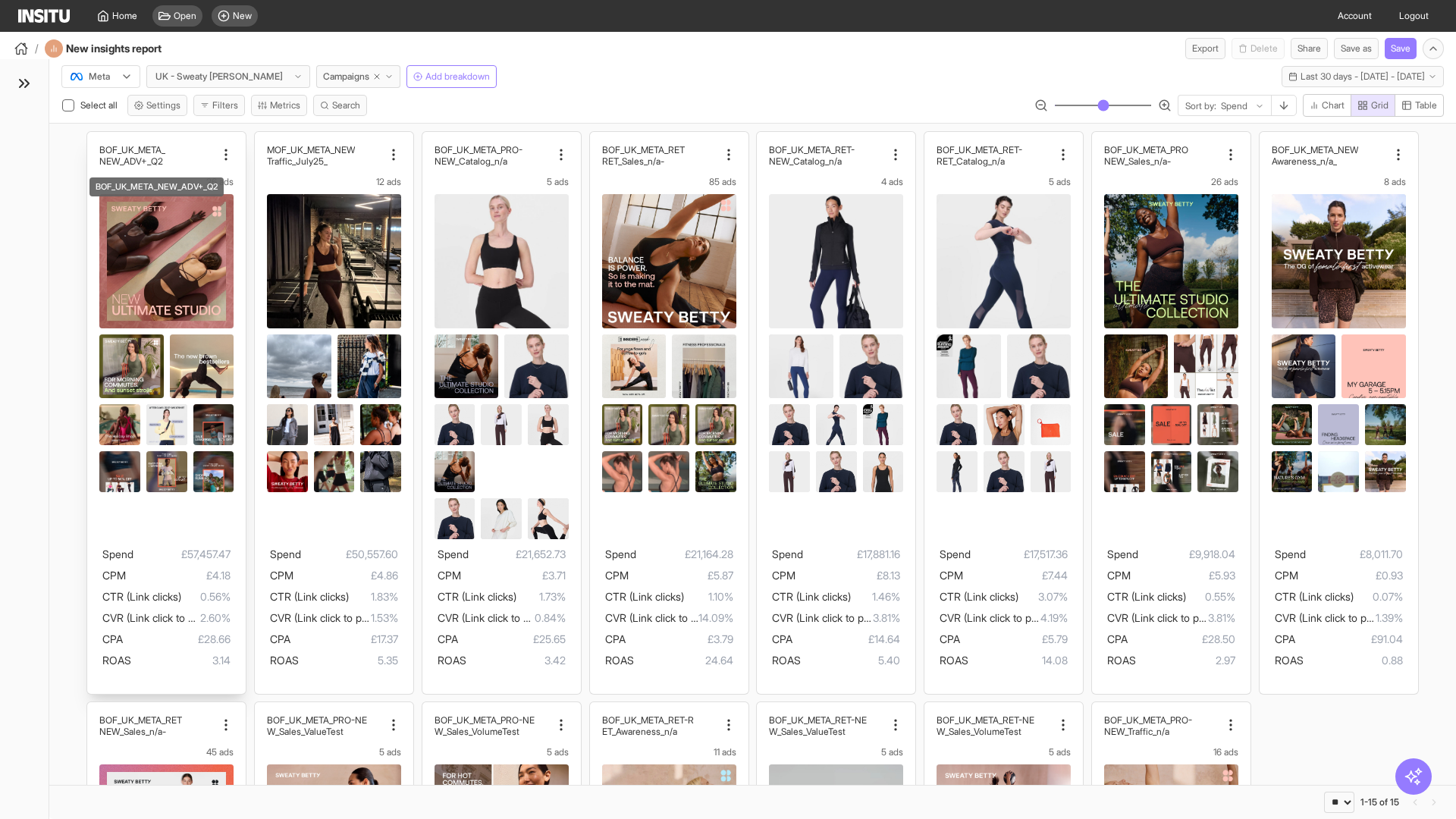
click at [95, 139] on div "BOF_UK_META_ NEW_ADV+_Q2 26 ads Spend £57,457.47 CPM £4.18 CTR (Link clicks) 0.…" at bounding box center [166, 413] width 159 height 562
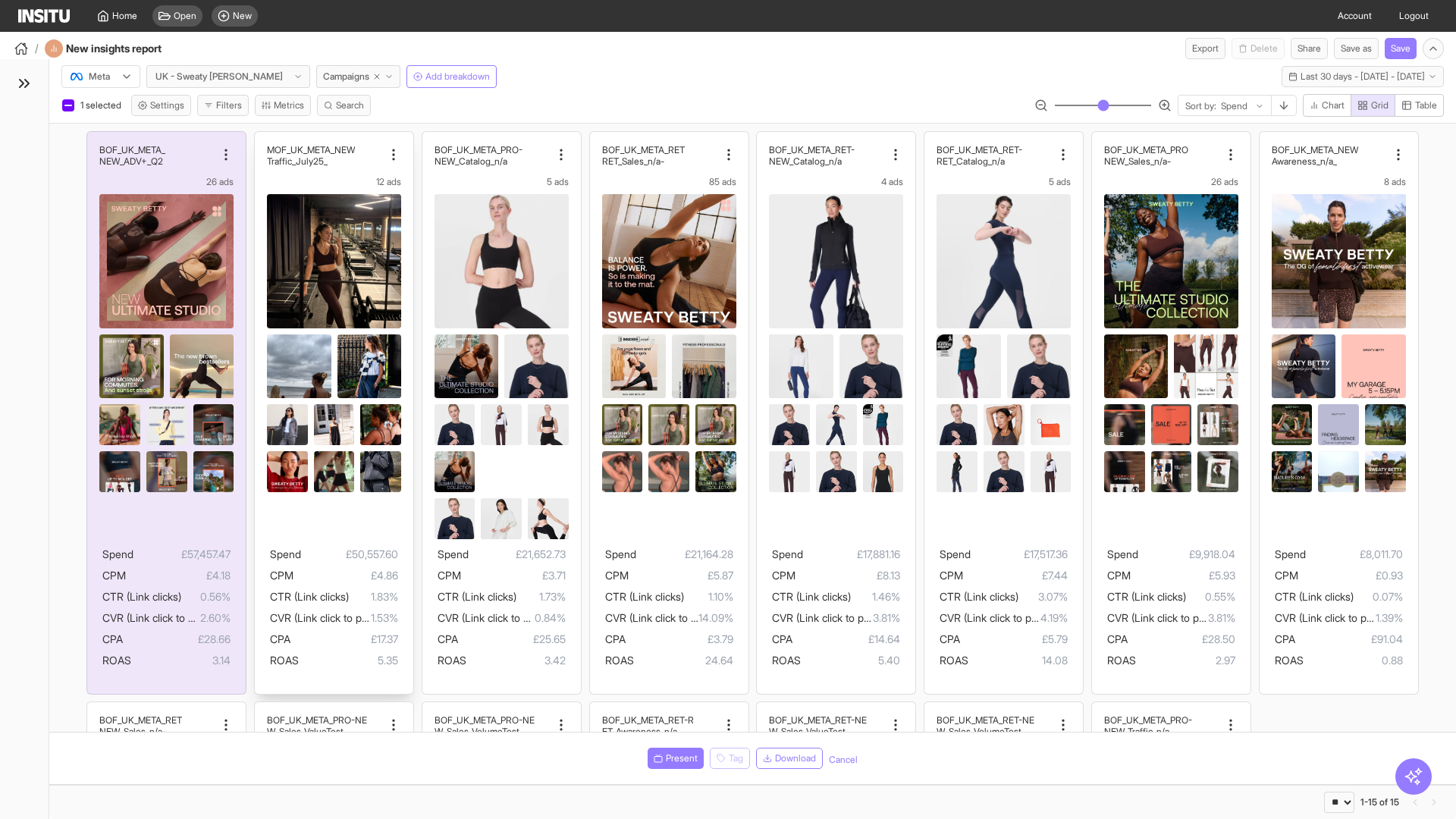
click at [262, 139] on div "MOF_UK_META_NEW _Traffic_July25 12 ads Spend £50,557.60 CPM £4.86 CTR (Link cli…" at bounding box center [334, 413] width 159 height 562
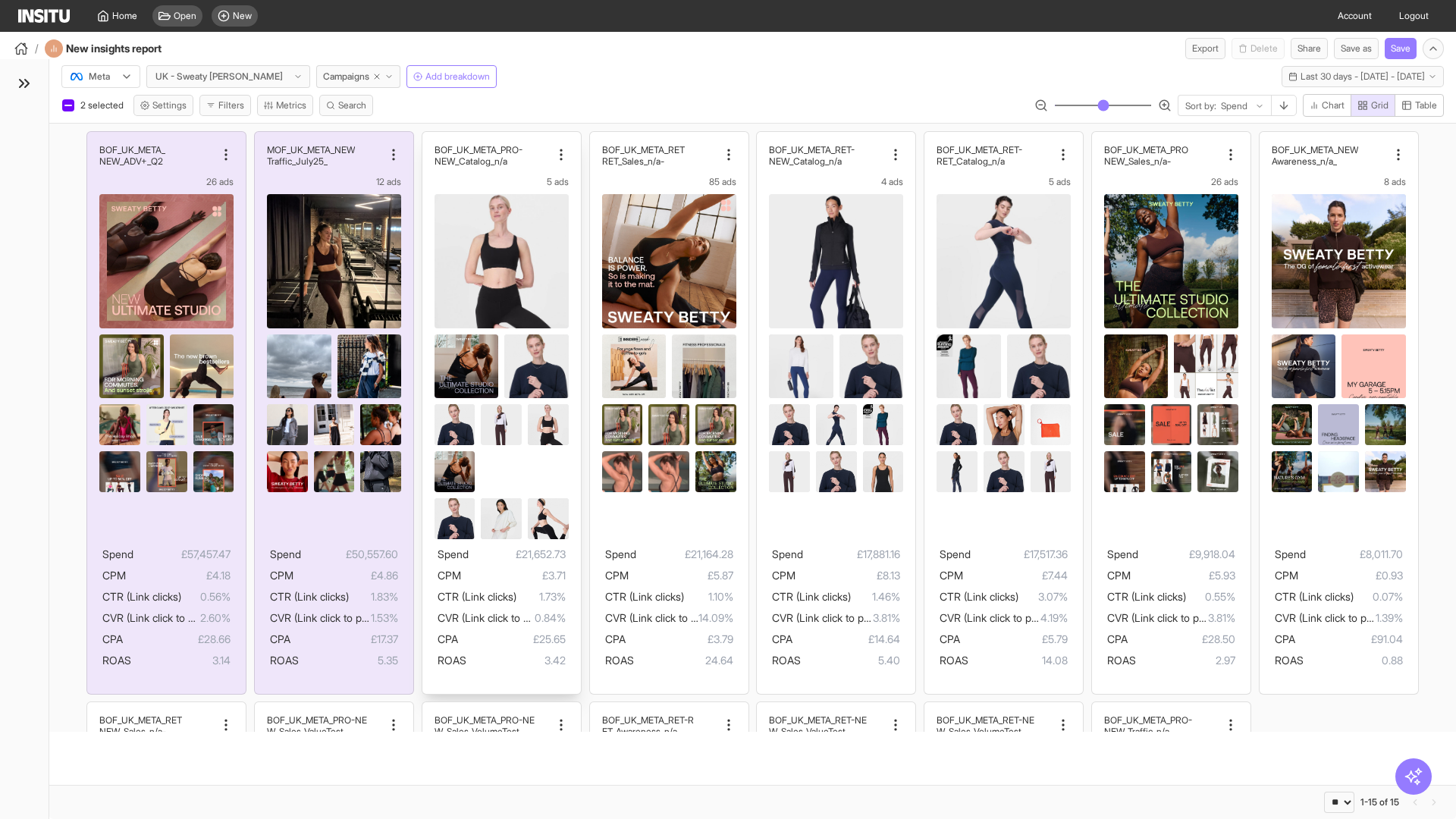
click at [430, 139] on div "BOF_UK_META_PRO- NEW_Catalog_n/a 5 ads Spend £21,652.73 CPM £3.71 CTR (Link cli…" at bounding box center [501, 413] width 159 height 562
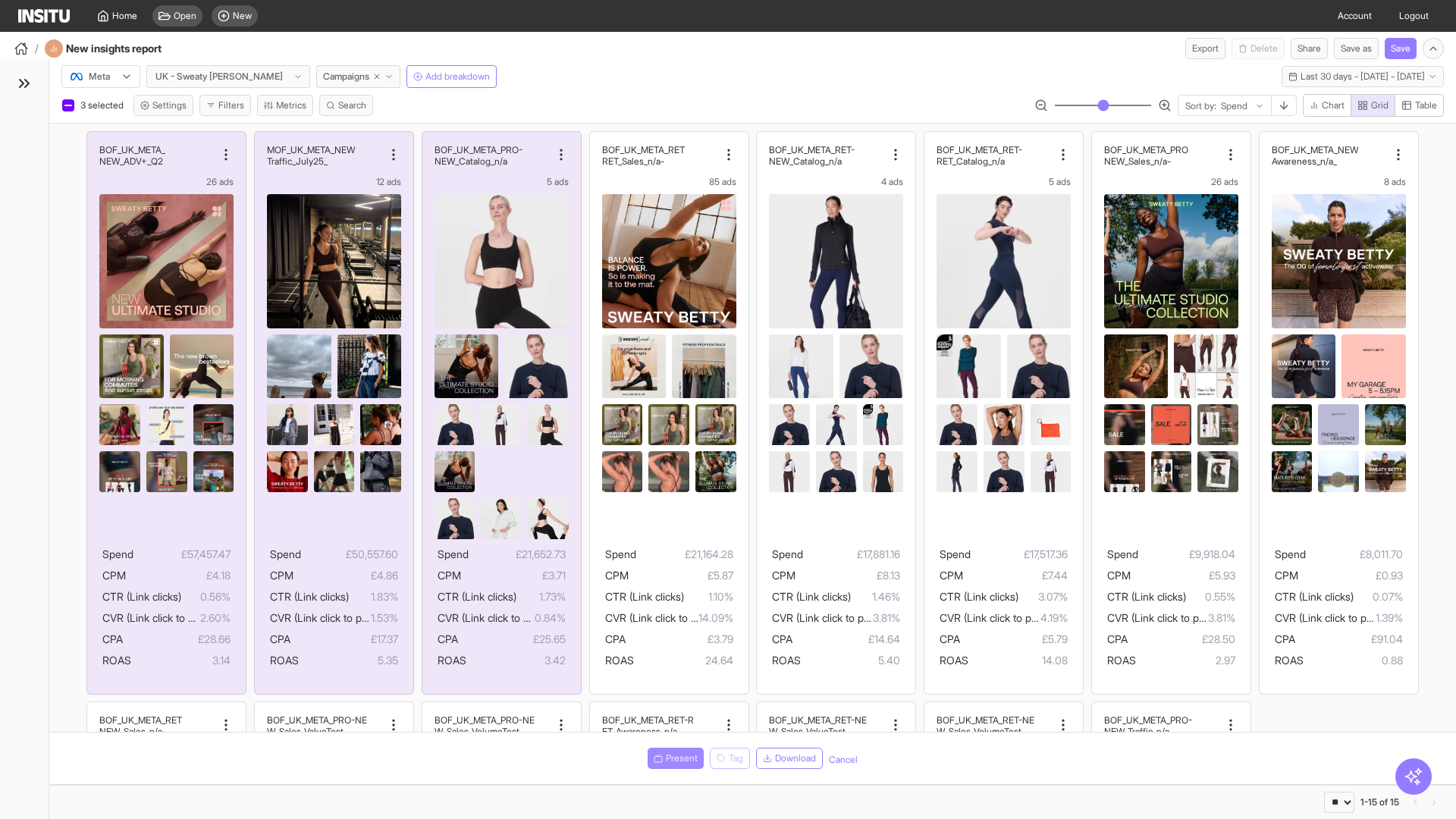
click at [673, 758] on span "Present" at bounding box center [681, 758] width 32 height 12
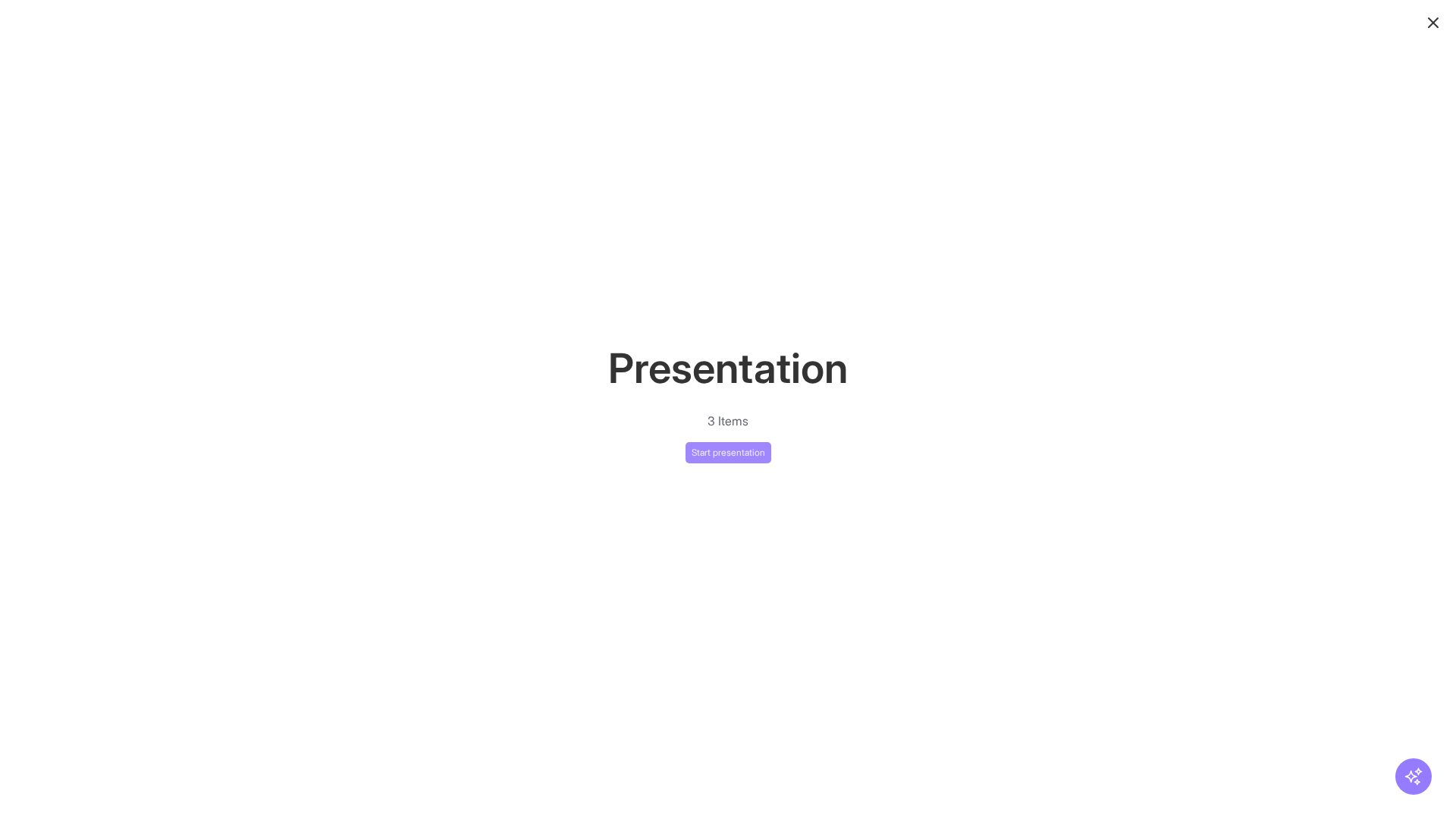
click at [728, 452] on button "Start presentation" at bounding box center [728, 453] width 85 height 21
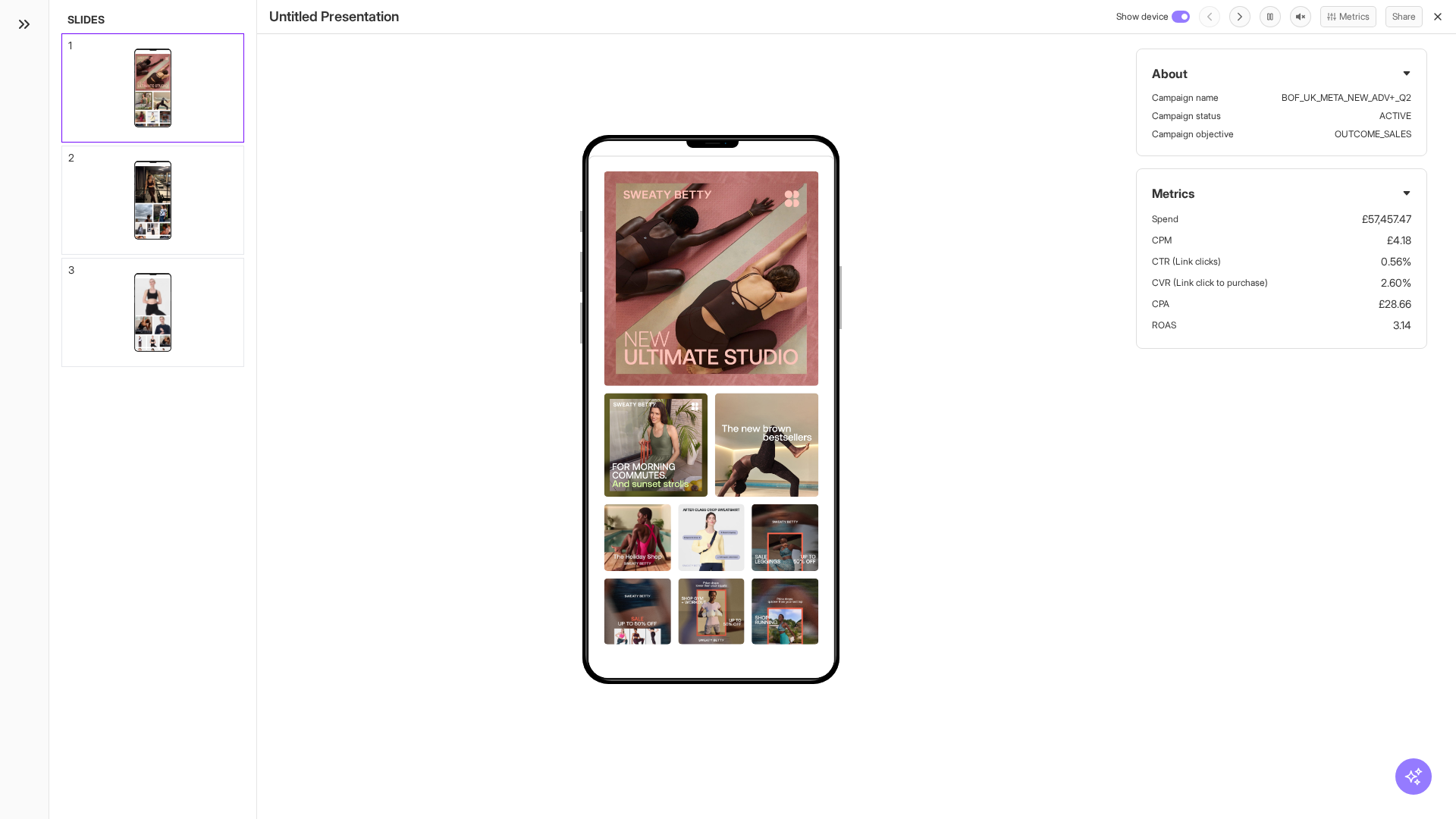
click at [69, 41] on div "1" at bounding box center [70, 46] width 4 height 11
click at [69, 153] on div "2" at bounding box center [71, 158] width 6 height 11
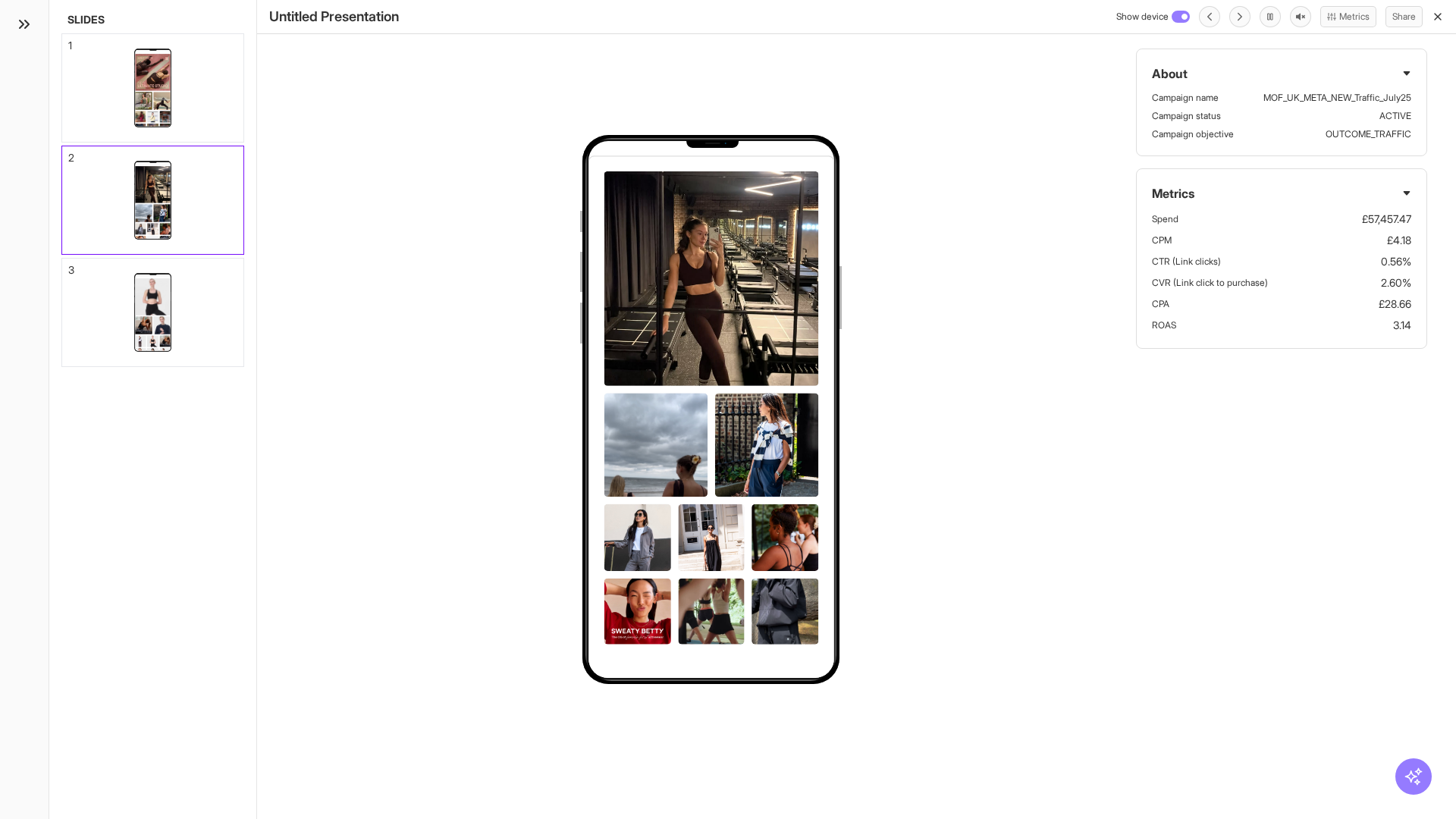
click at [69, 265] on div "3" at bounding box center [71, 270] width 6 height 11
